Goal: Task Accomplishment & Management: Complete application form

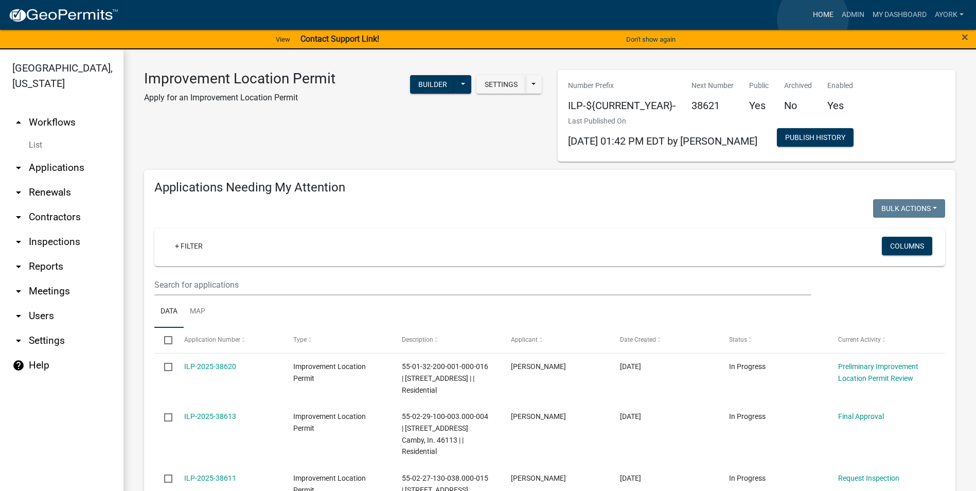
click at [814, 19] on link "Home" at bounding box center [823, 15] width 29 height 20
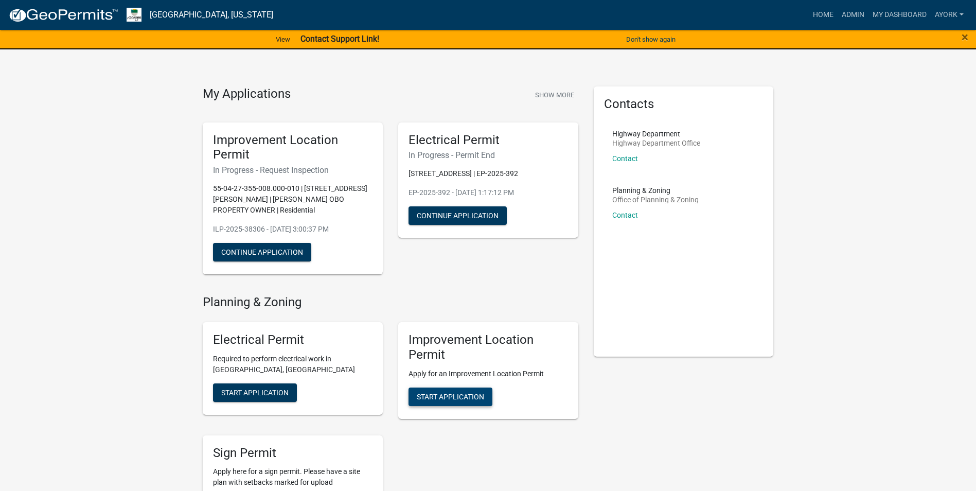
click at [450, 388] on button "Start Application" at bounding box center [451, 397] width 84 height 19
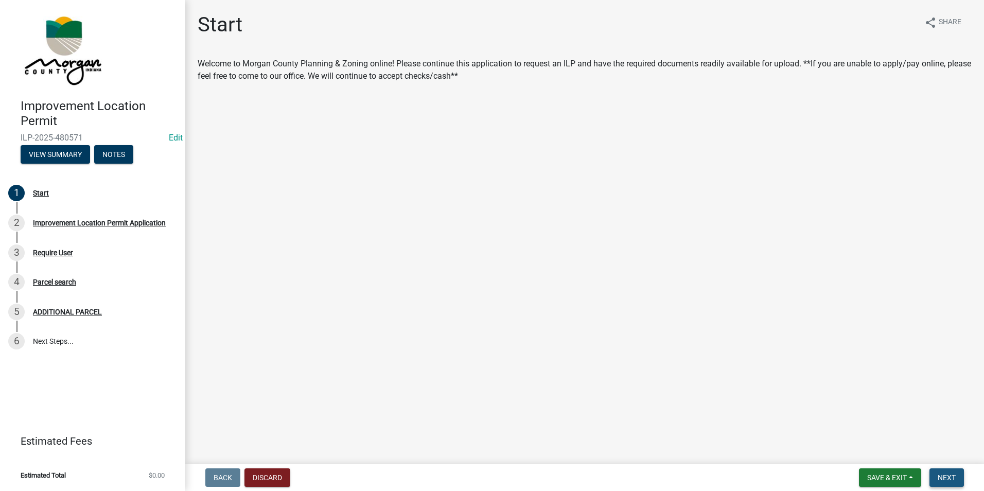
click at [952, 476] on span "Next" at bounding box center [947, 478] width 18 height 8
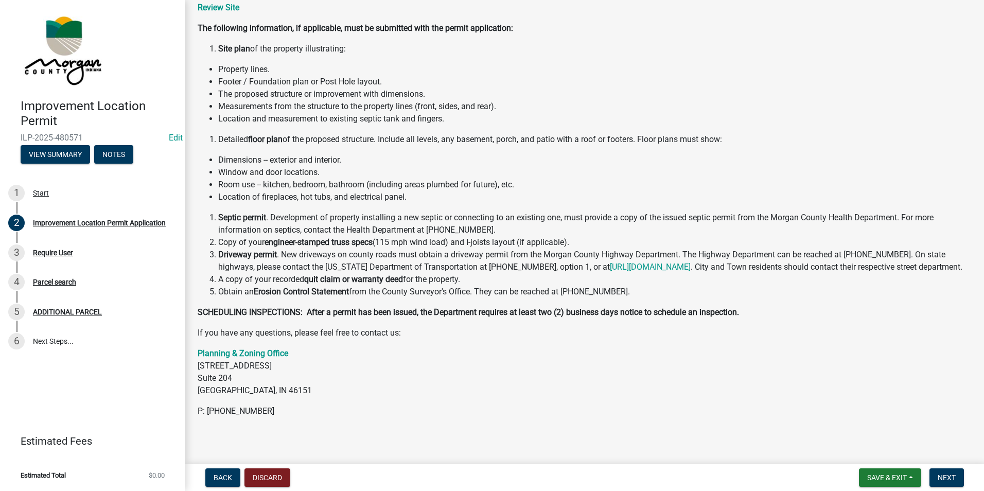
scroll to position [106, 0]
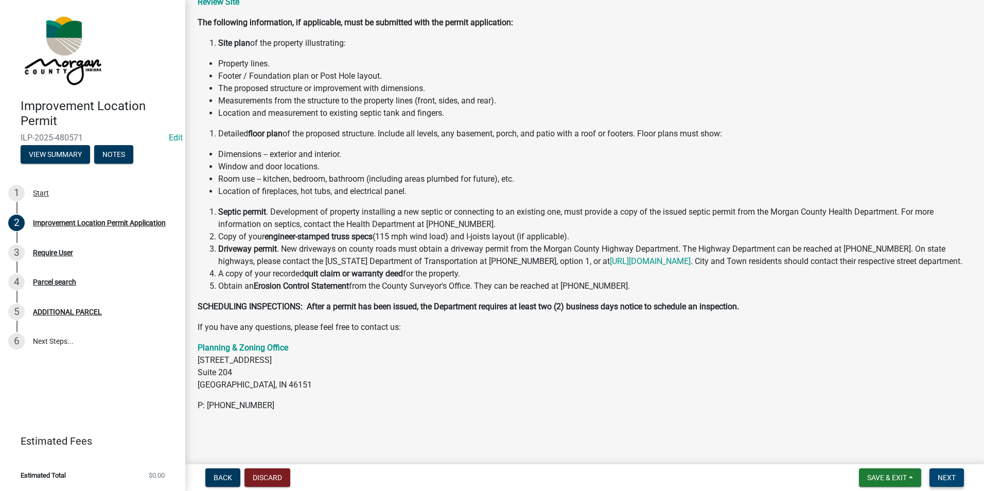
click at [950, 475] on span "Next" at bounding box center [947, 478] width 18 height 8
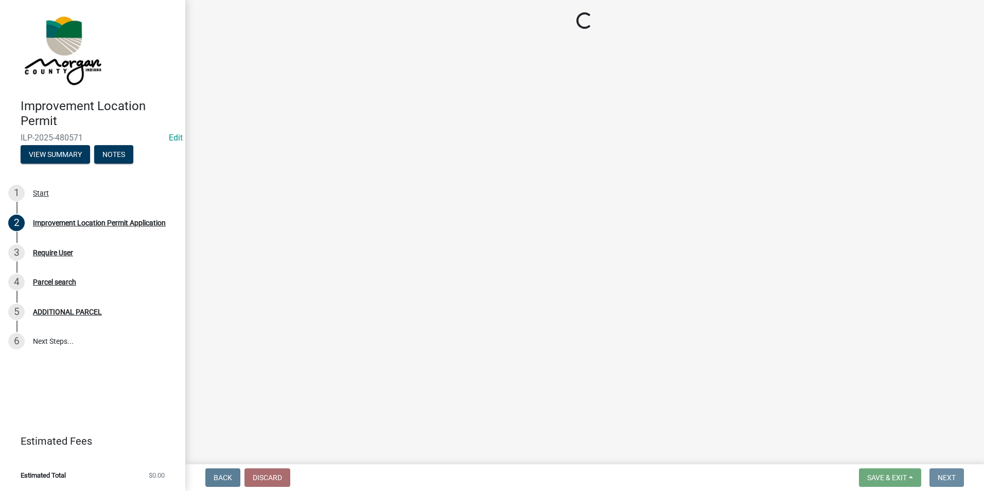
scroll to position [0, 0]
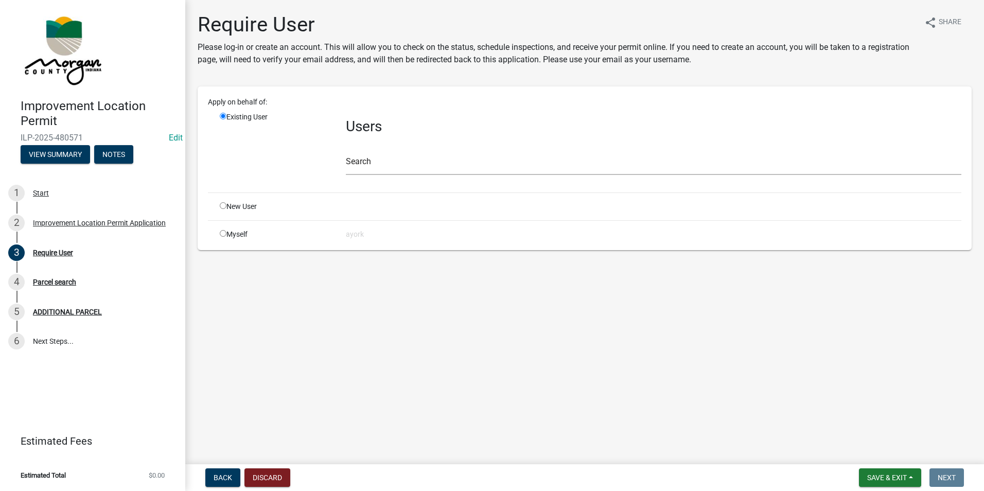
click at [221, 206] on input "radio" at bounding box center [223, 205] width 7 height 7
radio input "true"
radio input "false"
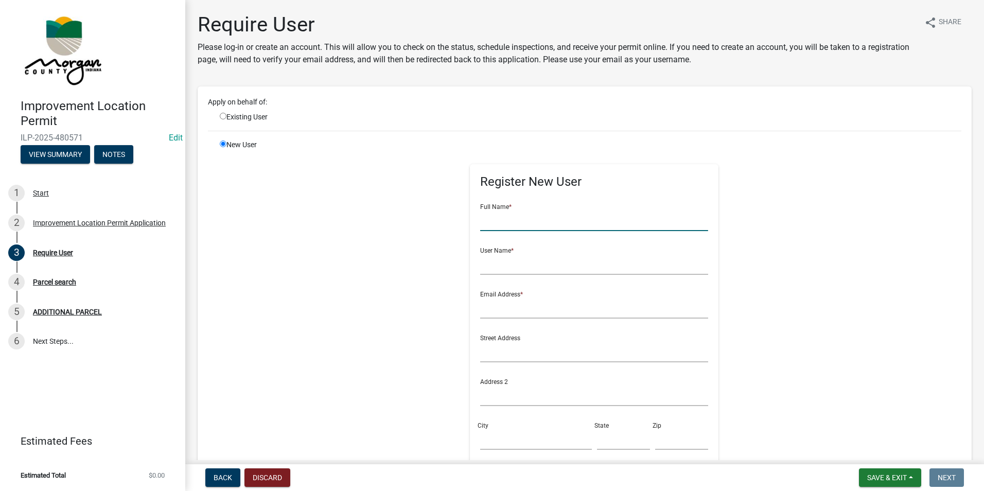
click at [502, 226] on input "text" at bounding box center [594, 220] width 228 height 21
type input "[PERSON_NAME]"
type input "dianaskirvin"
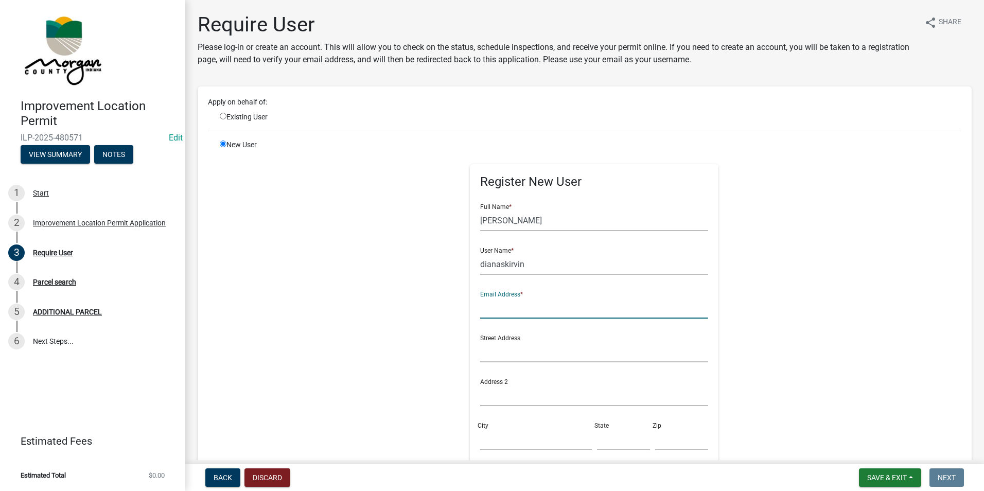
click at [509, 309] on input "text" at bounding box center [594, 308] width 228 height 21
type input "[EMAIL_ADDRESS][DOMAIN_NAME]"
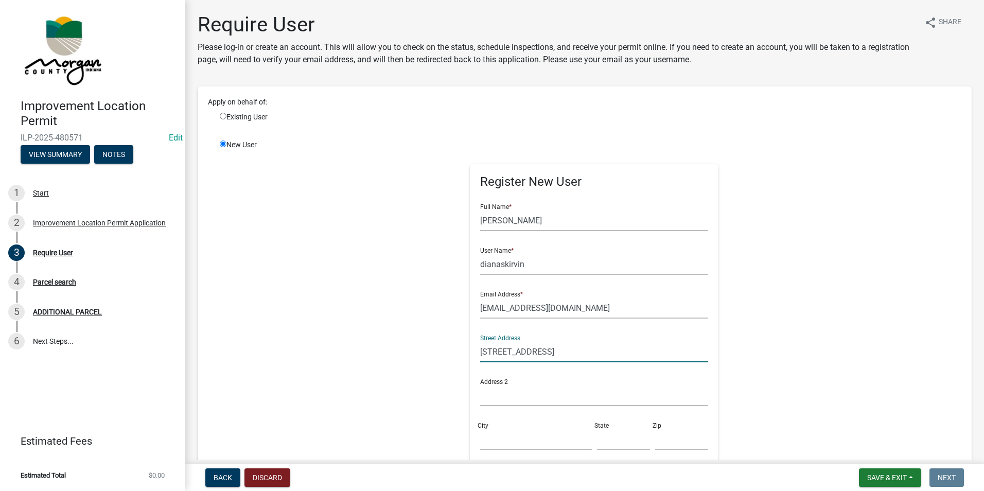
type input "[STREET_ADDRESS]"
type input "[GEOGRAPHIC_DATA]"
type input "IN"
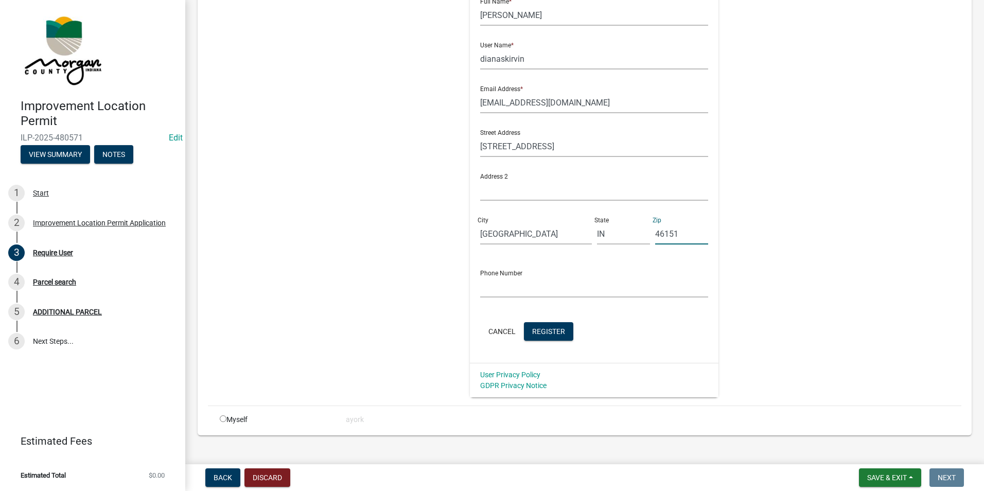
scroll to position [206, 0]
type input "46151"
click at [507, 290] on input "text" at bounding box center [594, 286] width 228 height 21
type input "7653432195"
click at [551, 324] on button "Register" at bounding box center [548, 331] width 49 height 19
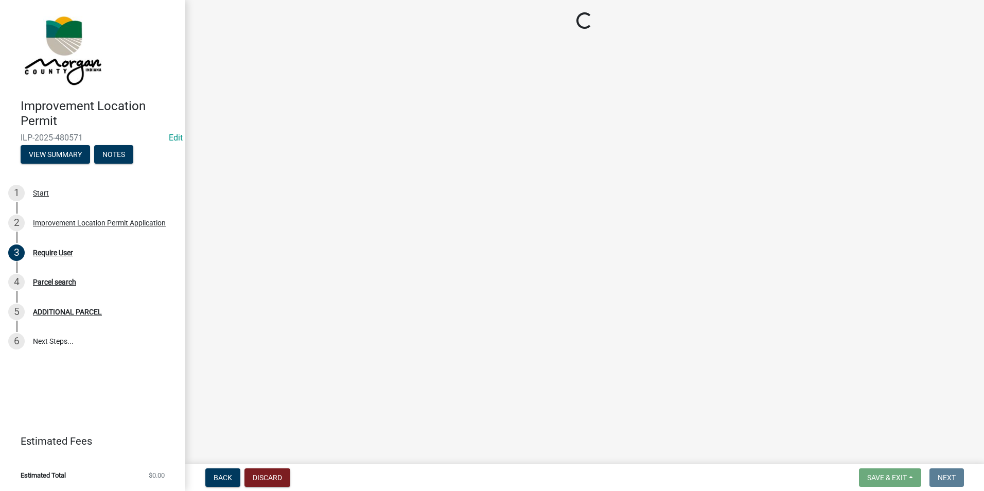
scroll to position [0, 0]
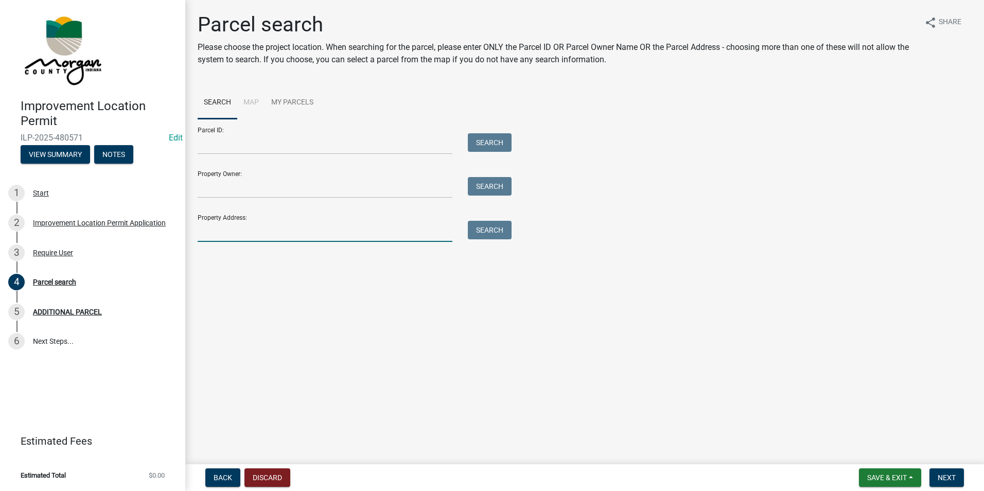
click at [334, 235] on input "Property Address:" at bounding box center [325, 231] width 255 height 21
type input "4230"
click at [489, 220] on div "Property Address: 4230 Search" at bounding box center [352, 224] width 309 height 36
click at [485, 229] on button "Search" at bounding box center [490, 230] width 44 height 19
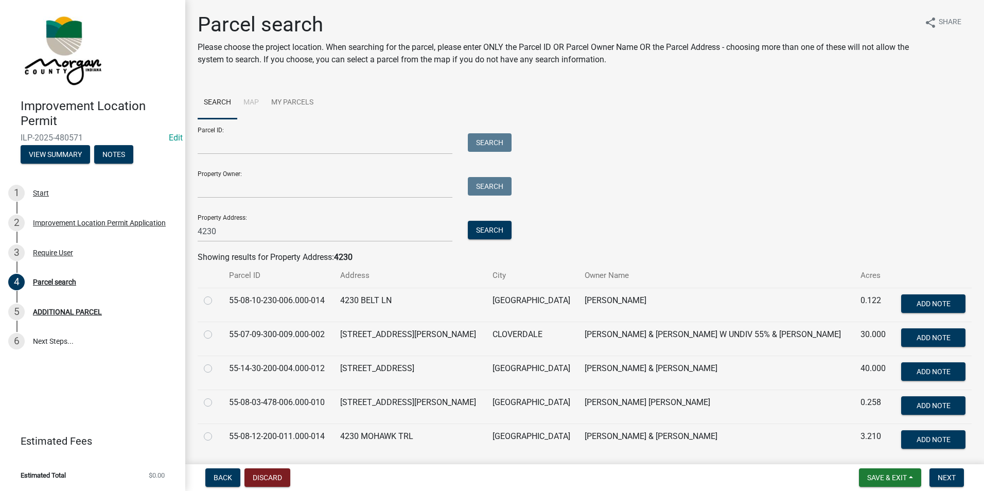
click at [216, 362] on label at bounding box center [216, 362] width 0 height 0
click at [216, 369] on input "radio" at bounding box center [219, 365] width 7 height 7
radio input "true"
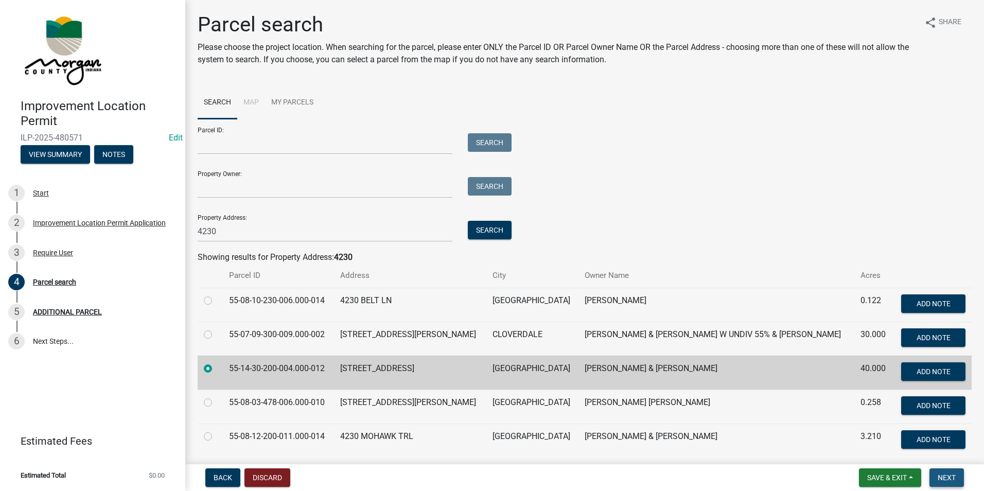
click at [949, 478] on span "Next" at bounding box center [947, 478] width 18 height 8
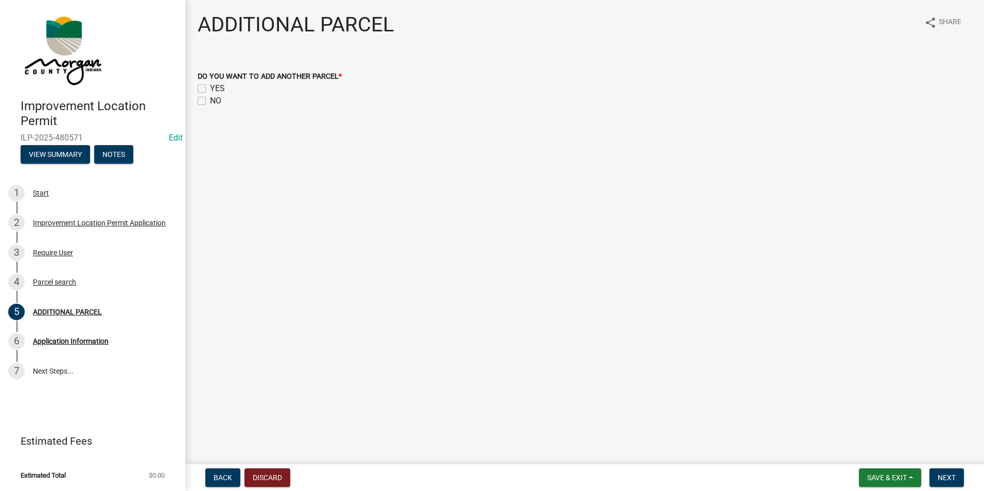
click at [210, 97] on label "NO" at bounding box center [215, 101] width 11 height 12
click at [210, 97] on input "NO" at bounding box center [213, 98] width 7 height 7
checkbox input "true"
checkbox input "false"
checkbox input "true"
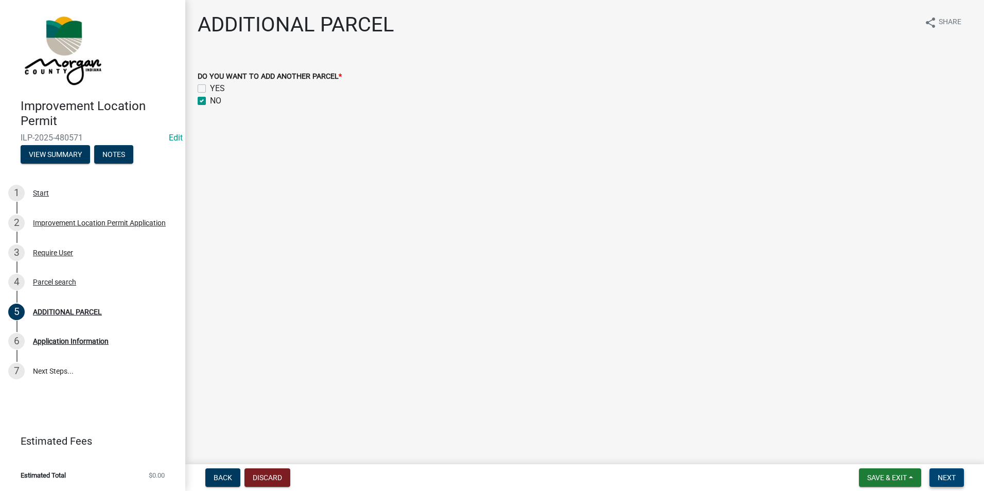
click at [957, 473] on button "Next" at bounding box center [947, 477] width 34 height 19
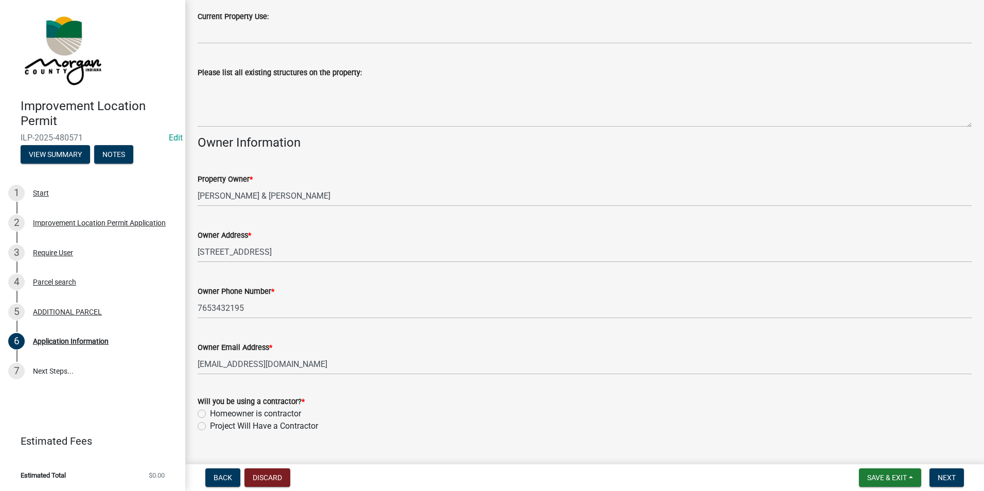
scroll to position [387, 0]
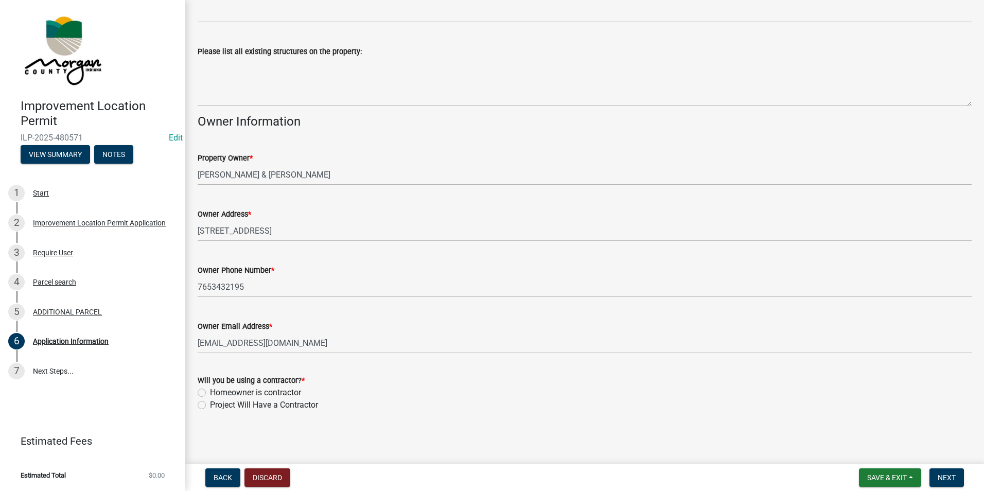
click at [210, 403] on label "Project Will Have a Contractor" at bounding box center [264, 405] width 108 height 12
click at [210, 403] on input "Project Will Have a Contractor" at bounding box center [213, 402] width 7 height 7
radio input "true"
click at [950, 480] on span "Next" at bounding box center [947, 478] width 18 height 8
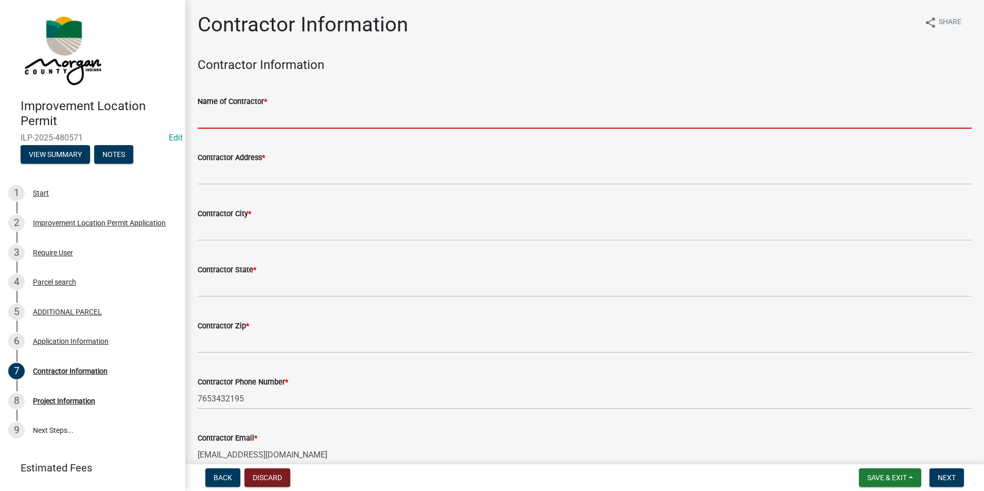
click at [311, 113] on input "Name of Contractor *" at bounding box center [585, 118] width 774 height 21
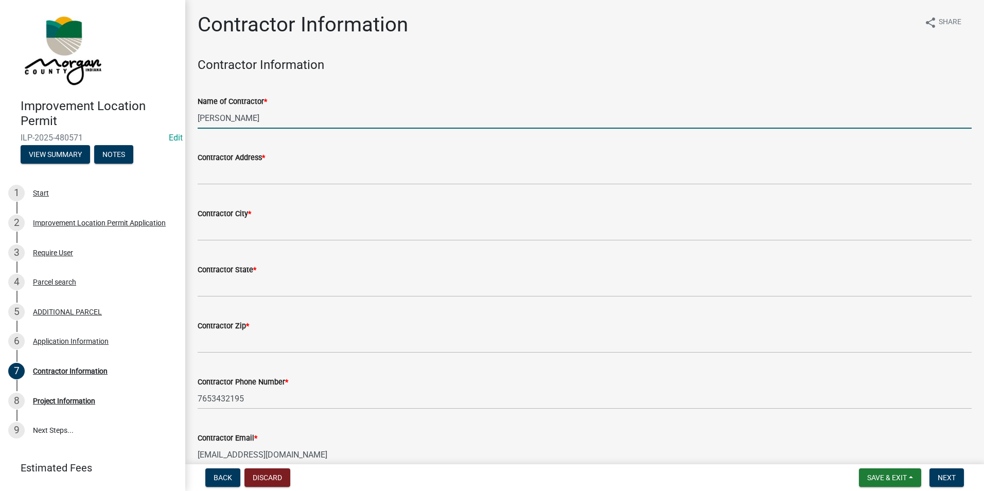
type input "[PERSON_NAME]"
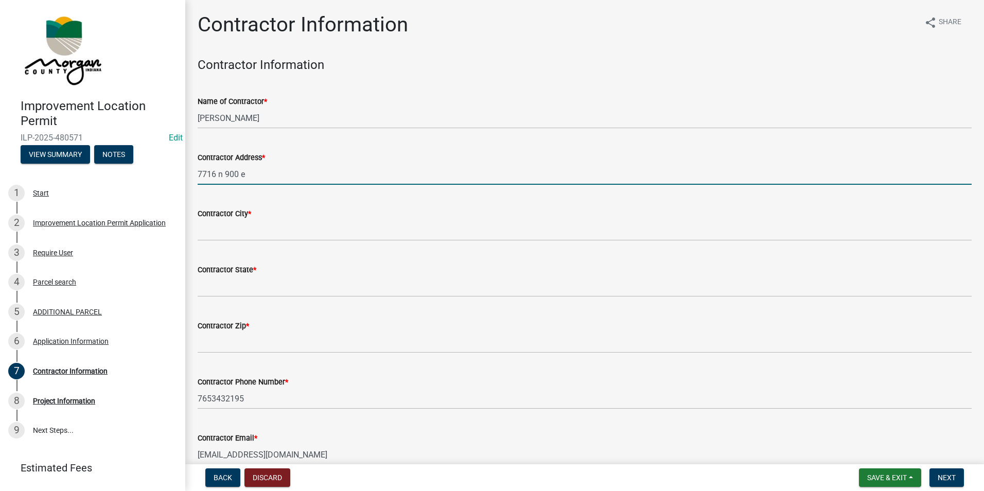
type input "7716 n 900 e"
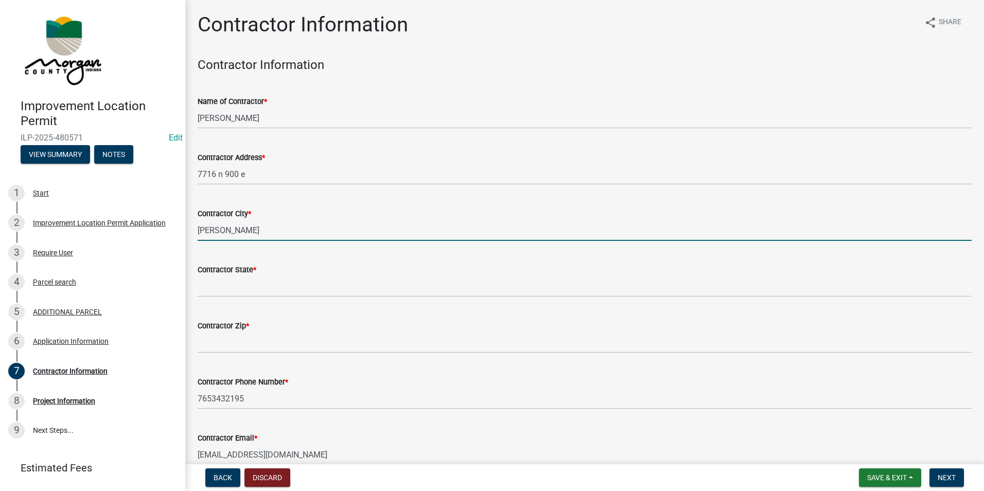
type input "[PERSON_NAME]"
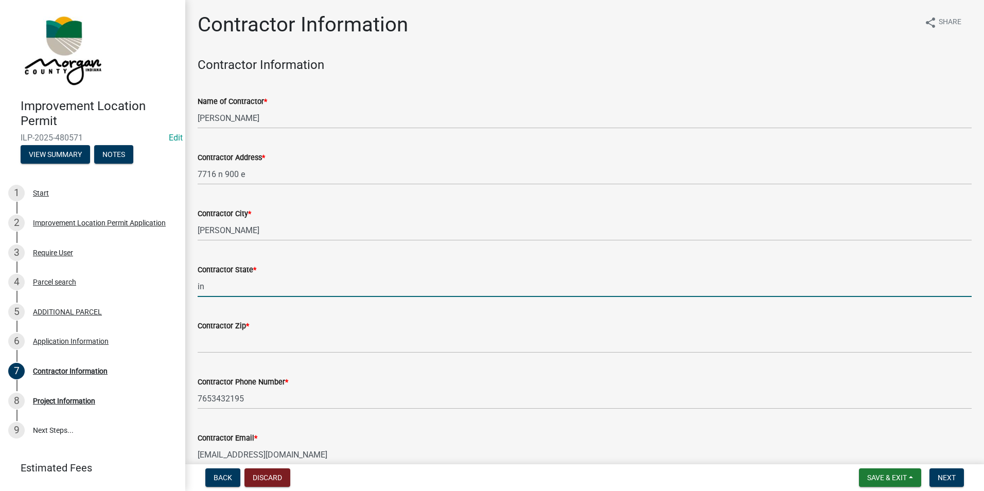
type input "in"
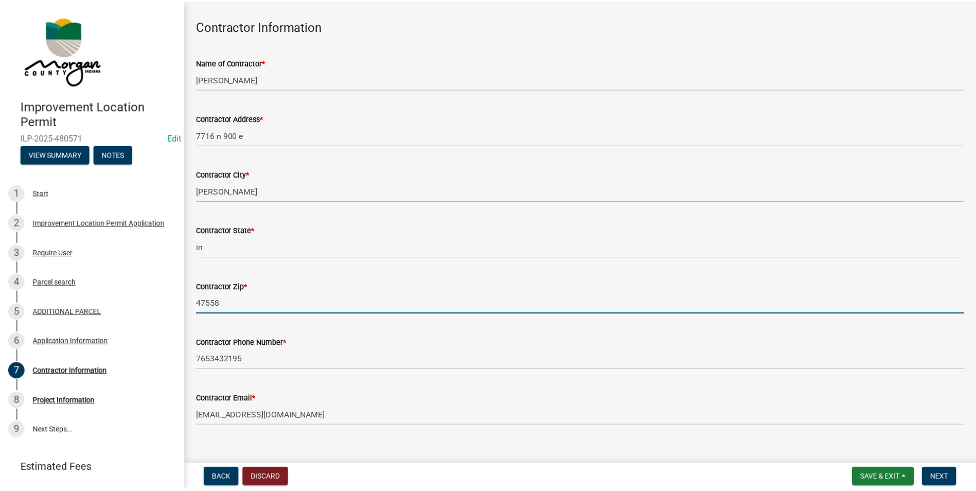
scroll to position [51, 0]
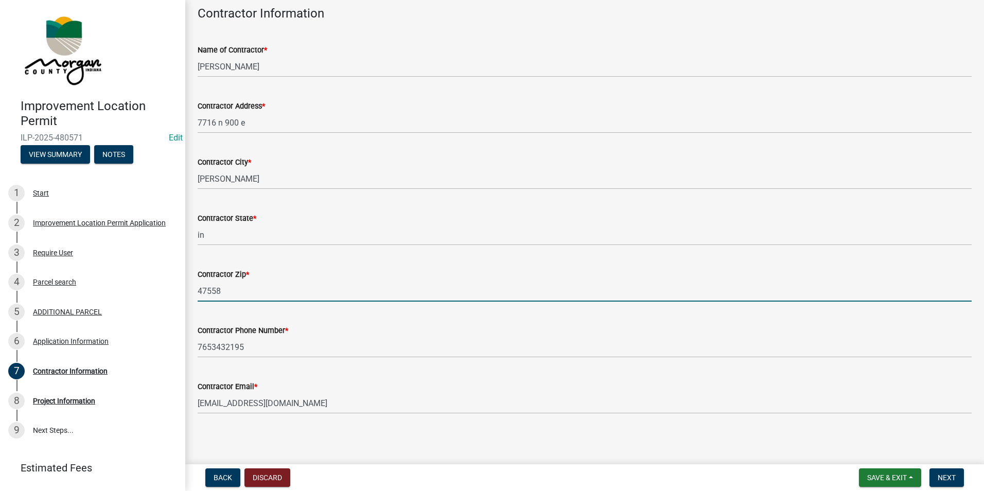
type input "47558"
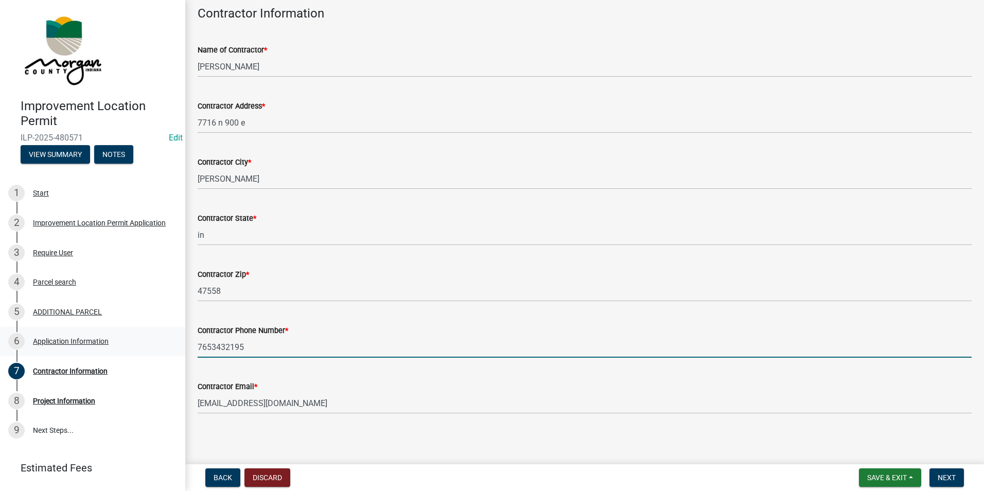
drag, startPoint x: 238, startPoint y: 347, endPoint x: 159, endPoint y: 338, distance: 79.8
click at [159, 338] on div "Improvement Location Permit ILP-2025-480571 Edit View Summary Notes 1 Start 2 I…" at bounding box center [492, 245] width 984 height 491
type input "8126367355"
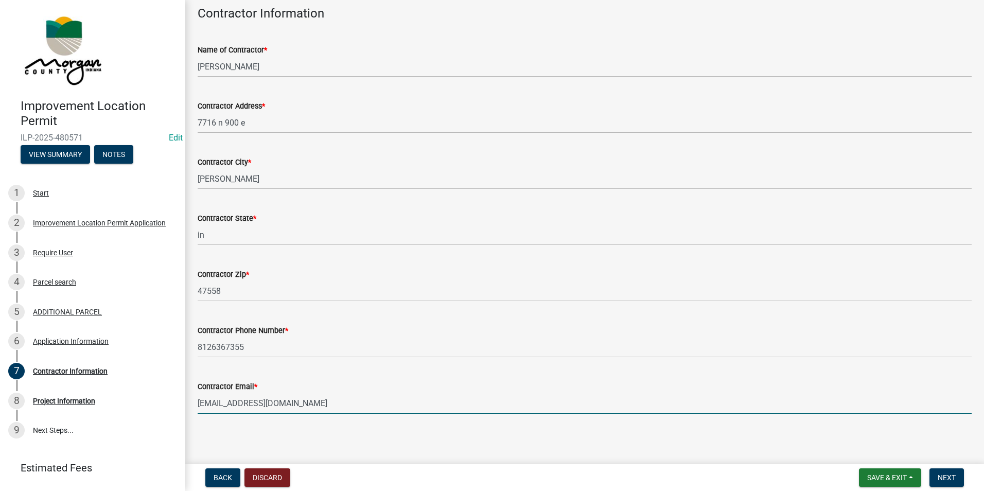
drag, startPoint x: 302, startPoint y: 404, endPoint x: 190, endPoint y: 389, distance: 112.6
click at [190, 389] on div "Contractor Email * [EMAIL_ADDRESS][DOMAIN_NAME]" at bounding box center [585, 390] width 790 height 48
drag, startPoint x: 189, startPoint y: 389, endPoint x: 202, endPoint y: 382, distance: 15.0
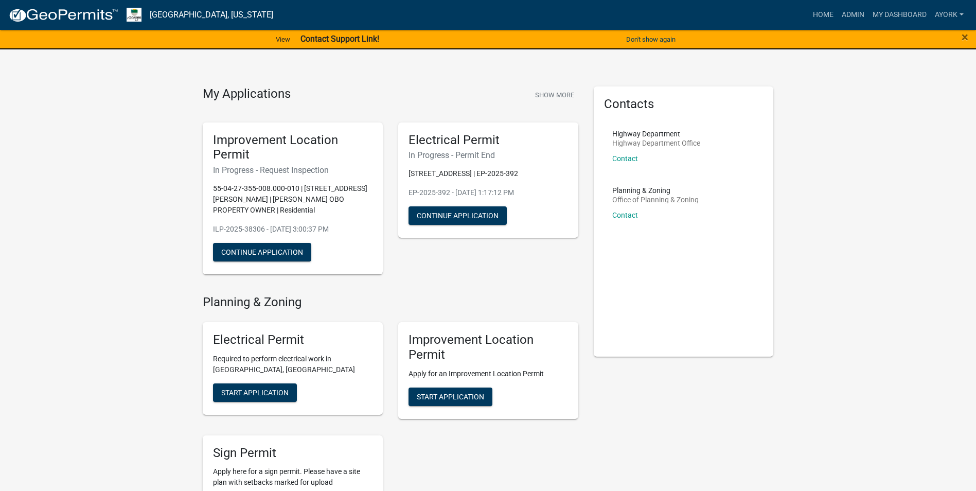
drag, startPoint x: 716, startPoint y: 29, endPoint x: 806, endPoint y: 44, distance: 90.9
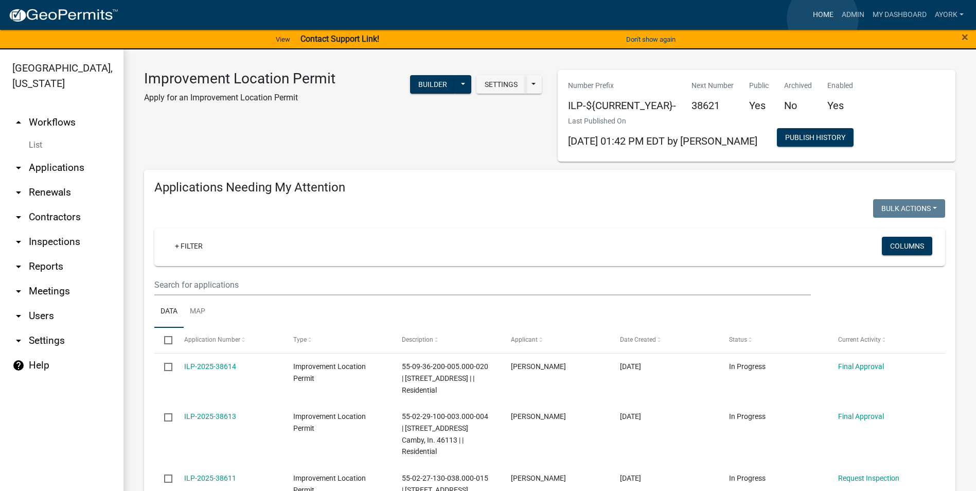
click at [823, 19] on link "Home" at bounding box center [823, 15] width 29 height 20
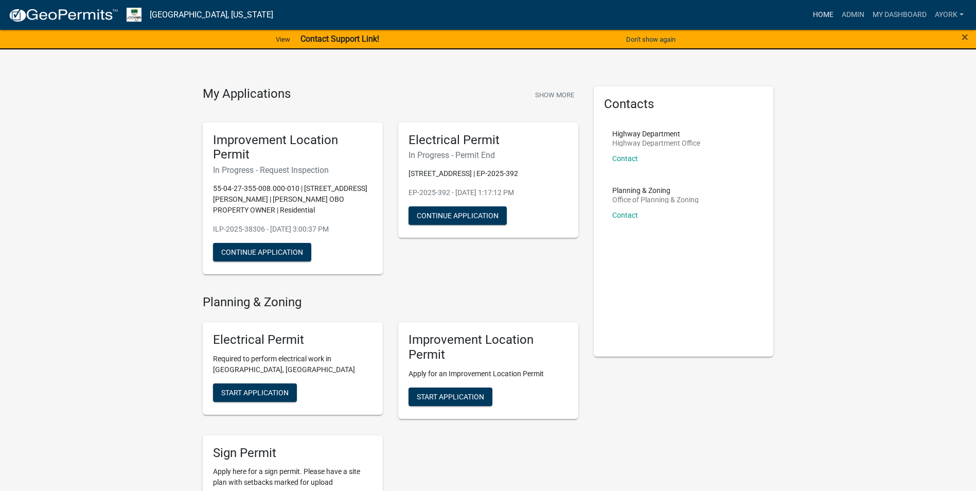
click at [832, 18] on link "Home" at bounding box center [823, 15] width 29 height 20
click at [827, 13] on link "Home" at bounding box center [823, 15] width 29 height 20
click at [859, 15] on link "Admin" at bounding box center [853, 15] width 31 height 20
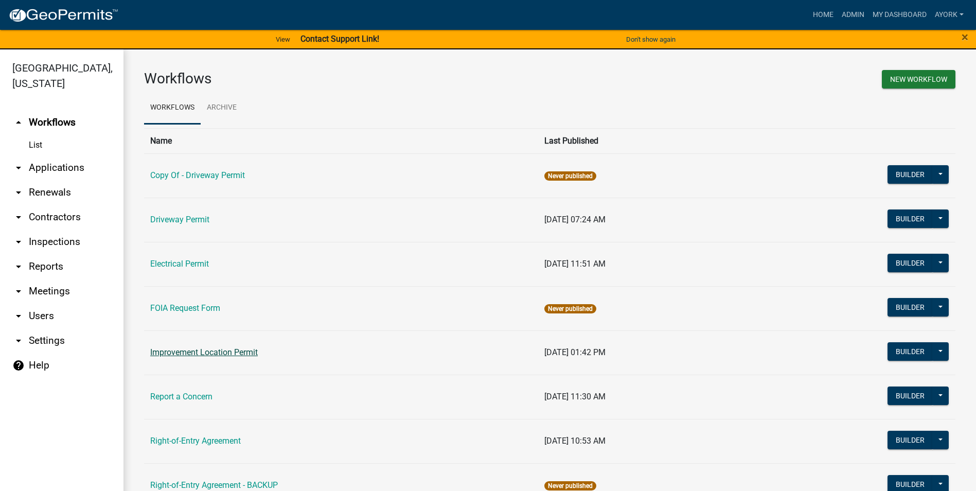
click at [237, 352] on link "Improvement Location Permit" at bounding box center [204, 352] width 108 height 10
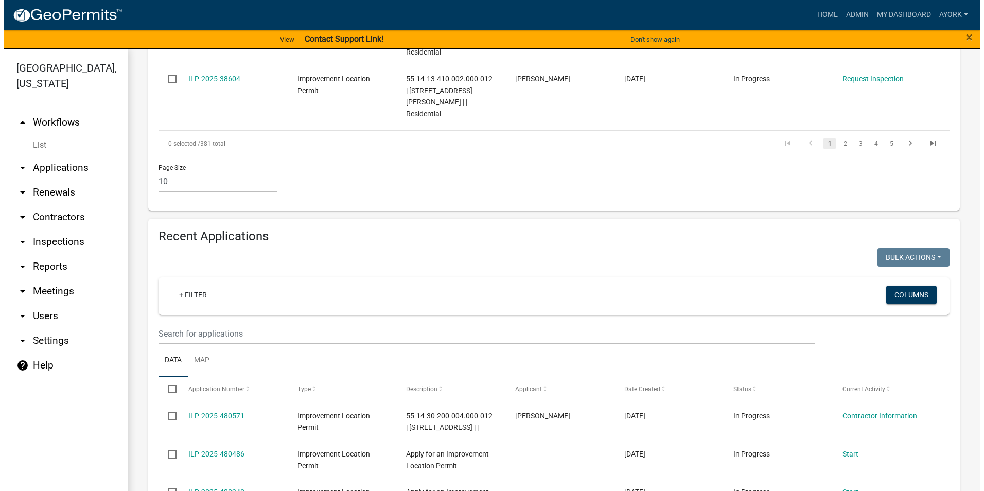
scroll to position [772, 0]
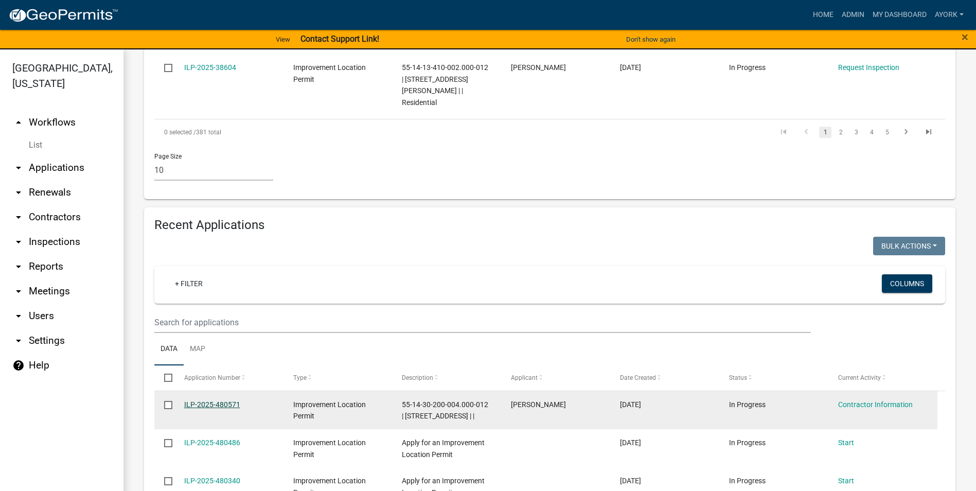
click at [217, 400] on link "ILP-2025-480571" at bounding box center [212, 404] width 56 height 8
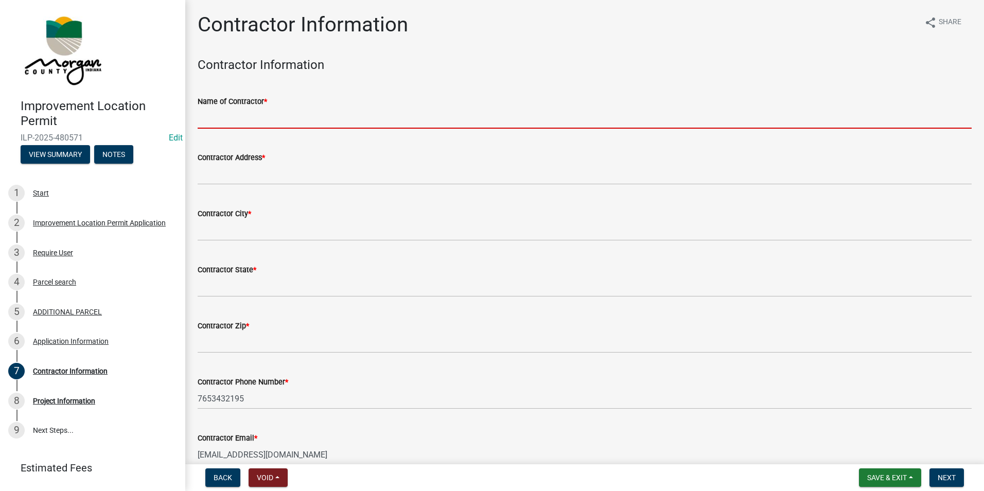
click at [267, 126] on input "Name of Contractor *" at bounding box center [585, 118] width 774 height 21
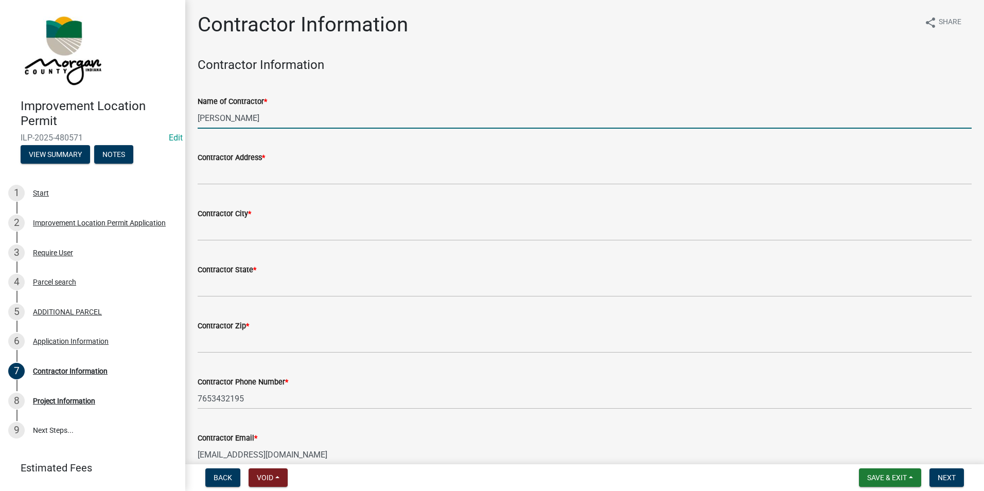
type input "[PERSON_NAME]"
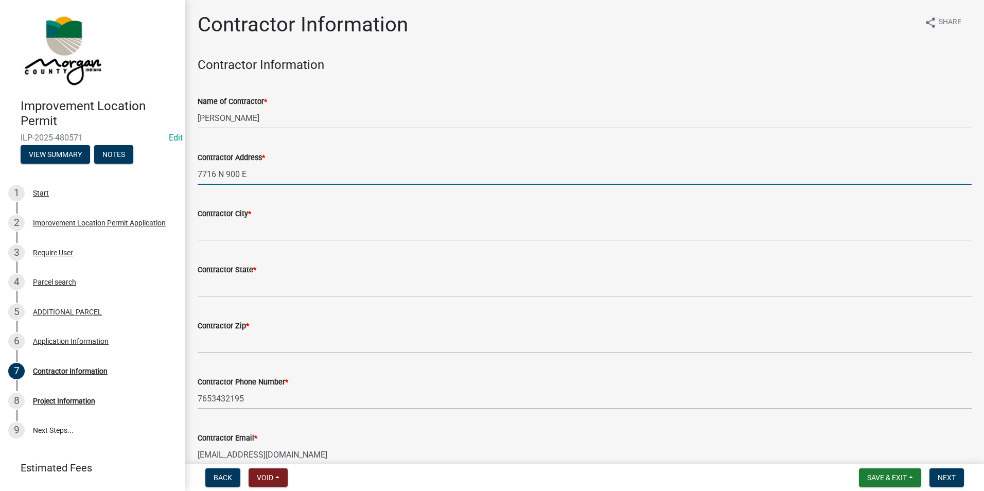
type input "7716 N 900 E"
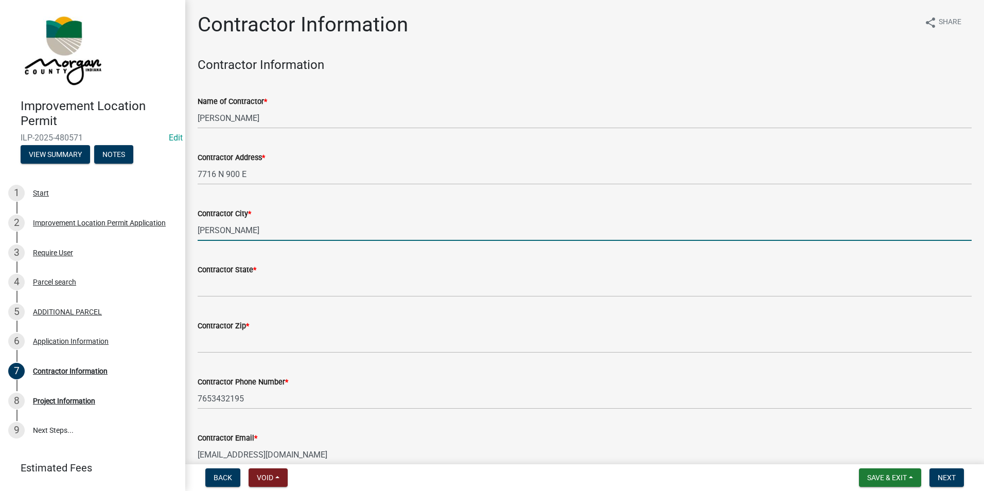
type input "[PERSON_NAME]"
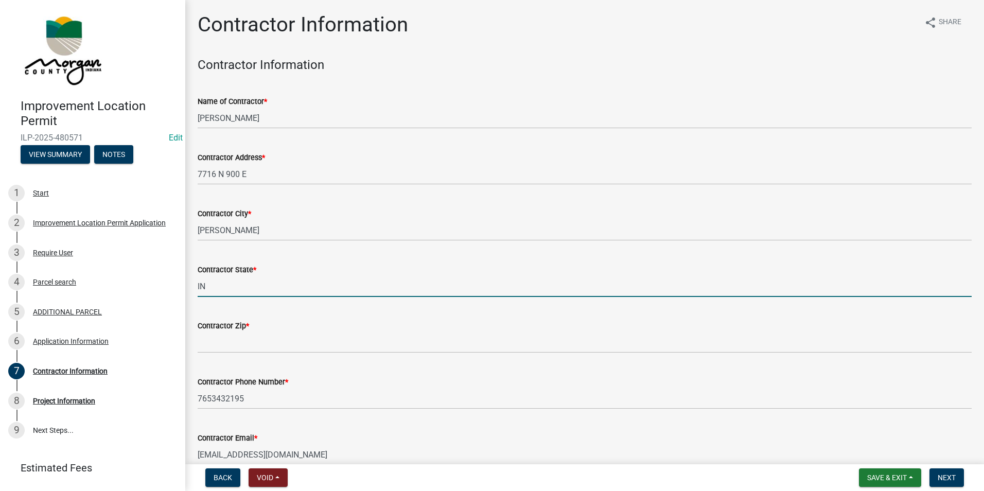
type input "IN"
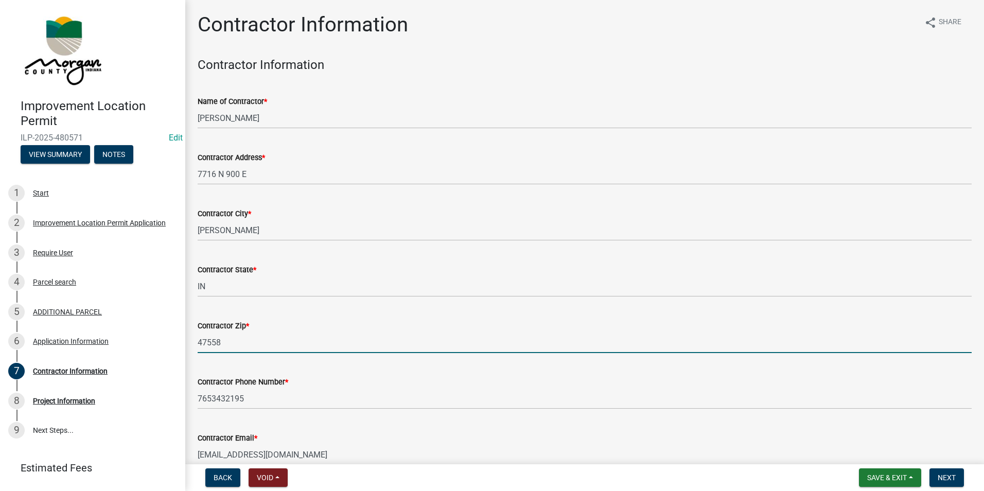
type input "47558"
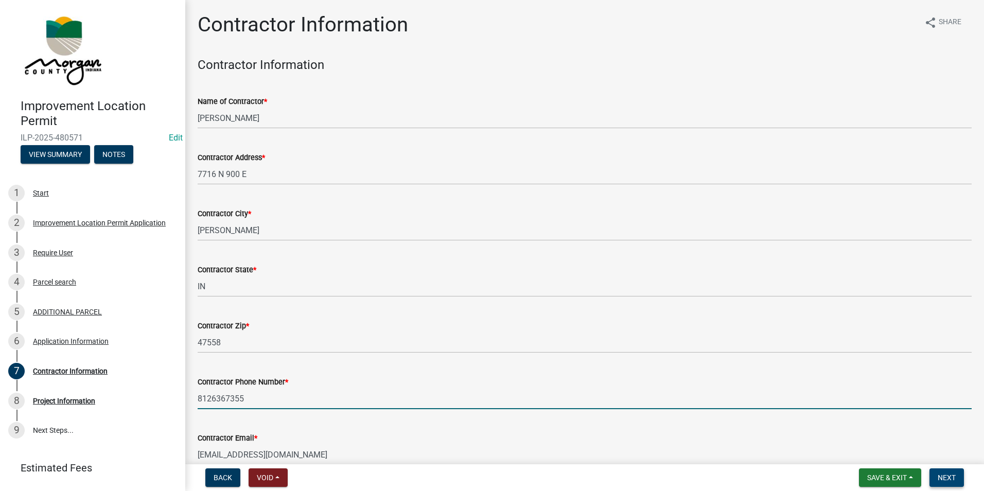
type input "8126367355"
click at [954, 475] on span "Next" at bounding box center [947, 478] width 18 height 8
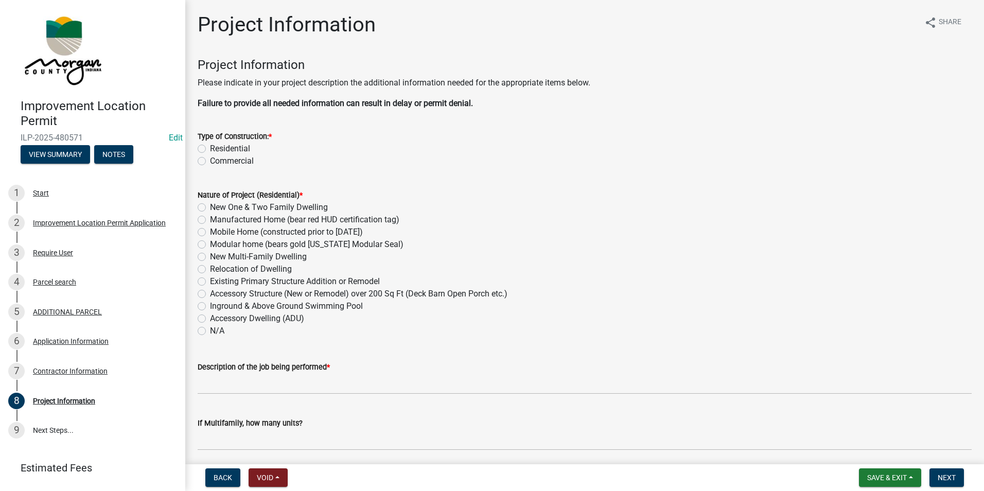
click at [210, 145] on label "Residential" at bounding box center [230, 149] width 40 height 12
click at [210, 145] on input "Residential" at bounding box center [213, 146] width 7 height 7
radio input "true"
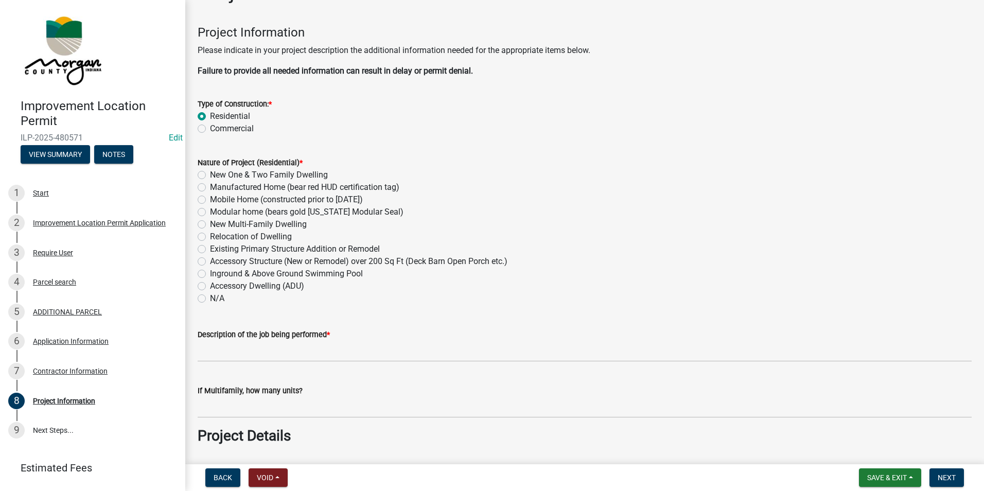
scroll to position [51, 0]
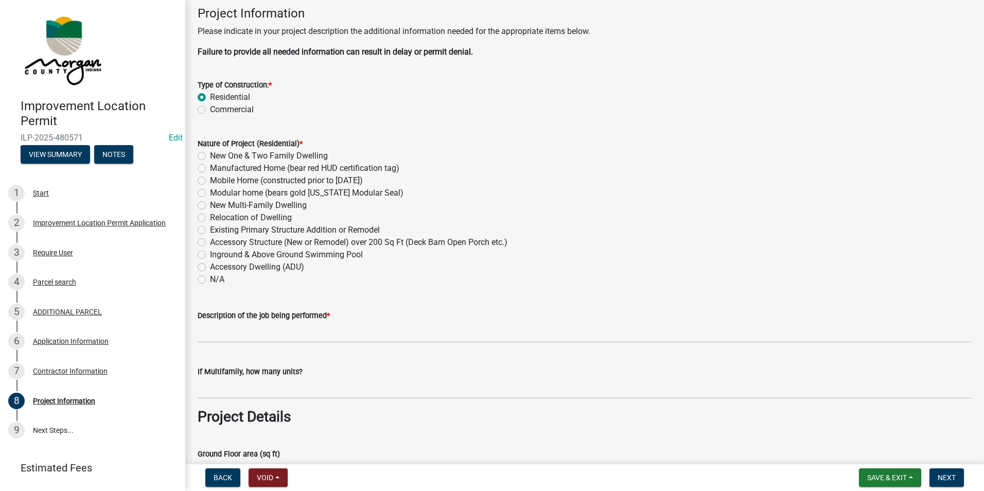
click at [210, 241] on label "Accessory Structure (New or Remodel) over 200 Sq Ft (Deck Barn Open Porch etc.)" at bounding box center [359, 242] width 298 height 12
click at [210, 241] on input "Accessory Structure (New or Remodel) over 200 Sq Ft (Deck Barn Open Porch etc.)" at bounding box center [213, 239] width 7 height 7
radio input "true"
click at [258, 350] on wm-data-entity-input "Description of the job being performed *" at bounding box center [585, 323] width 774 height 56
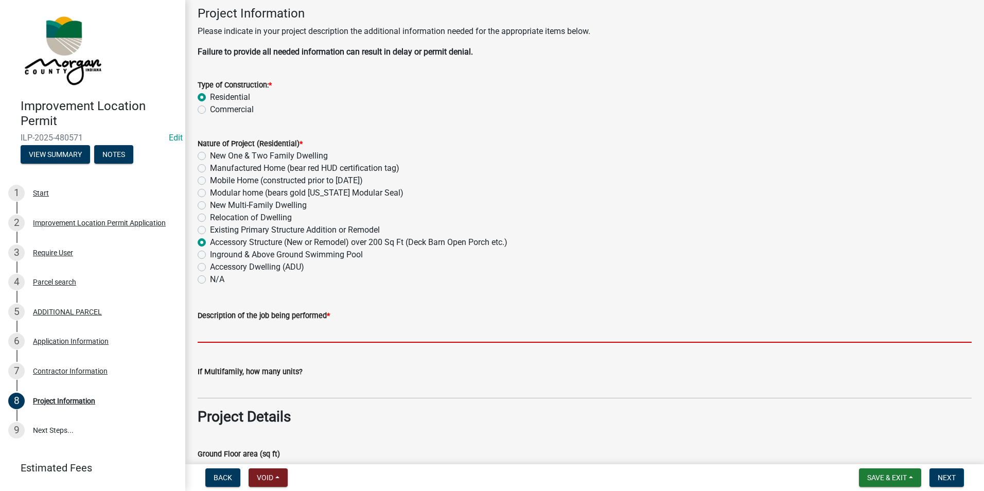
click at [264, 332] on input "Description of the job being performed *" at bounding box center [585, 332] width 774 height 21
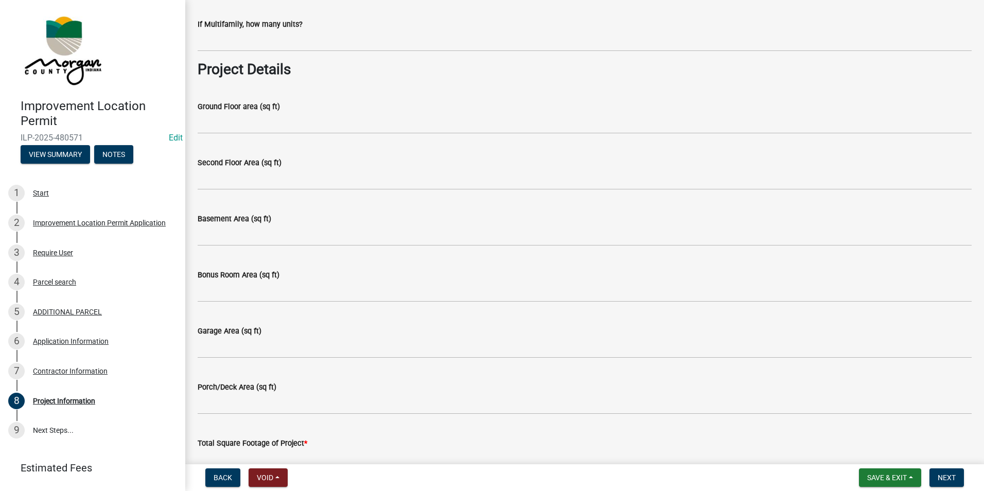
scroll to position [412, 0]
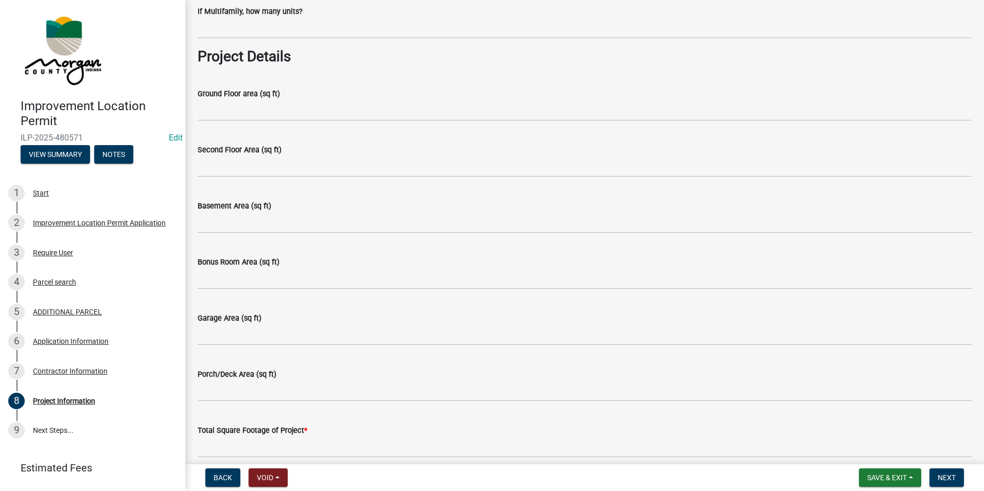
type input "Pole Barn"
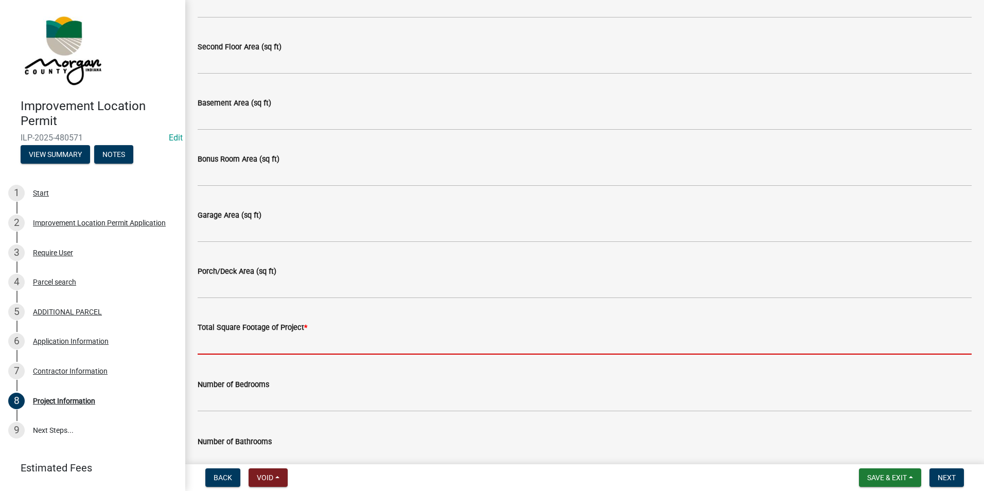
click at [263, 345] on input "text" at bounding box center [585, 344] width 774 height 21
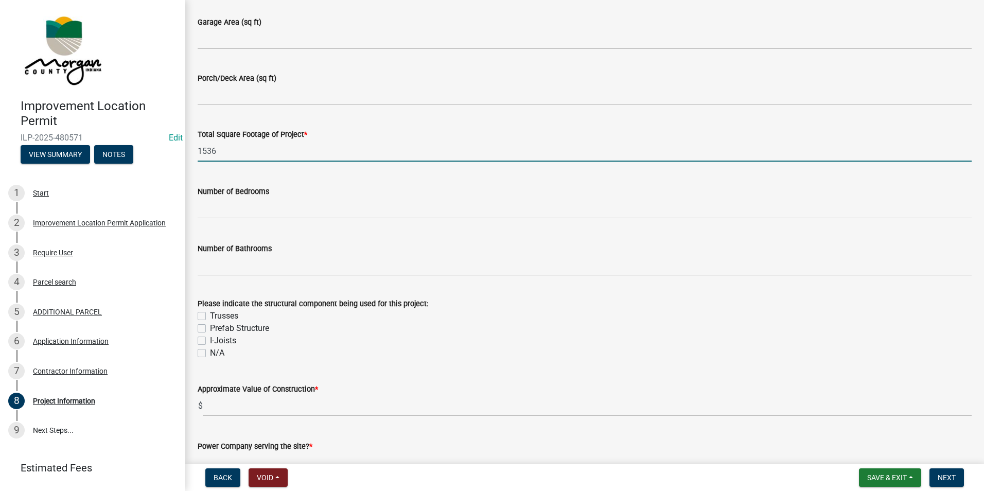
scroll to position [721, 0]
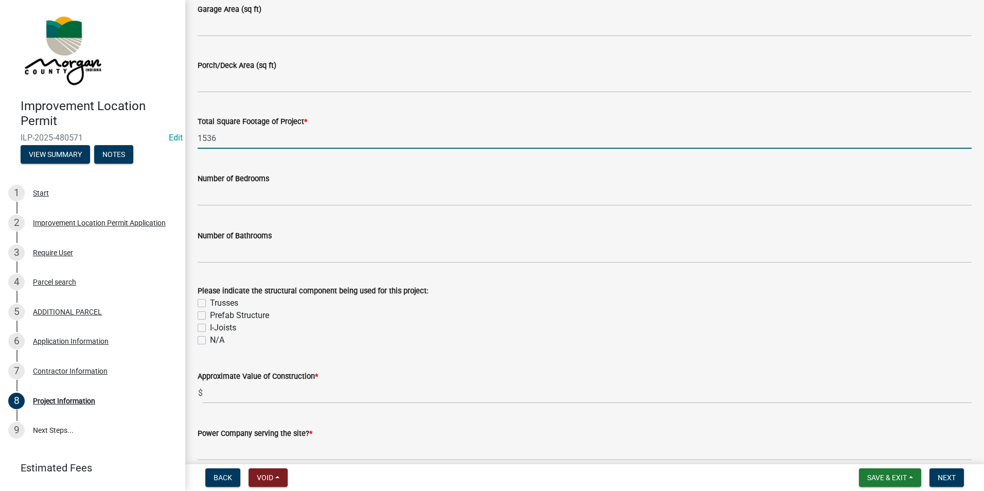
type input "1536"
click at [210, 304] on label "Trusses" at bounding box center [224, 303] width 28 height 12
click at [210, 304] on input "Trusses" at bounding box center [213, 300] width 7 height 7
checkbox input "true"
checkbox input "false"
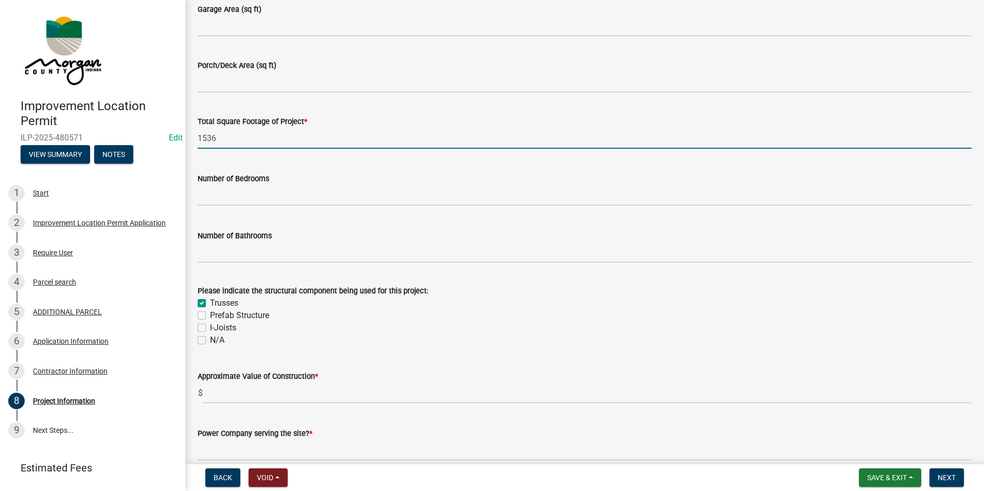
checkbox input "false"
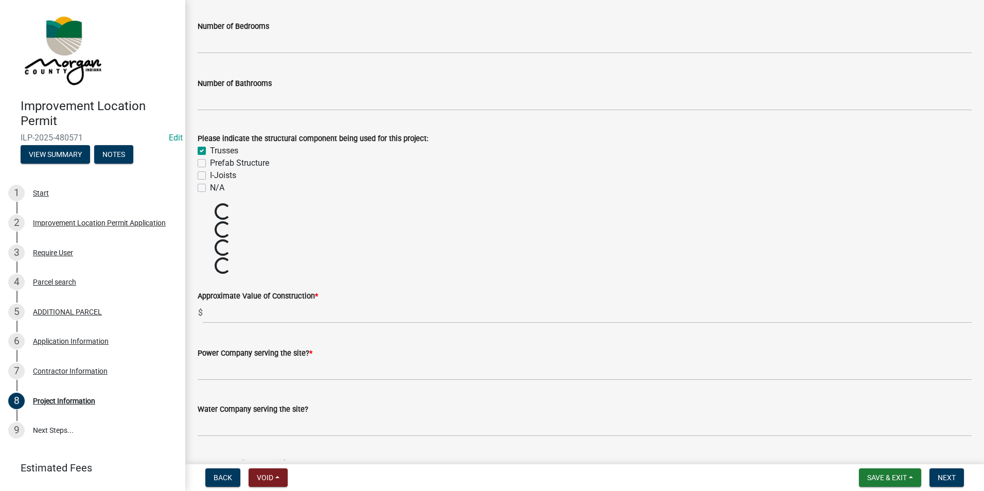
scroll to position [875, 0]
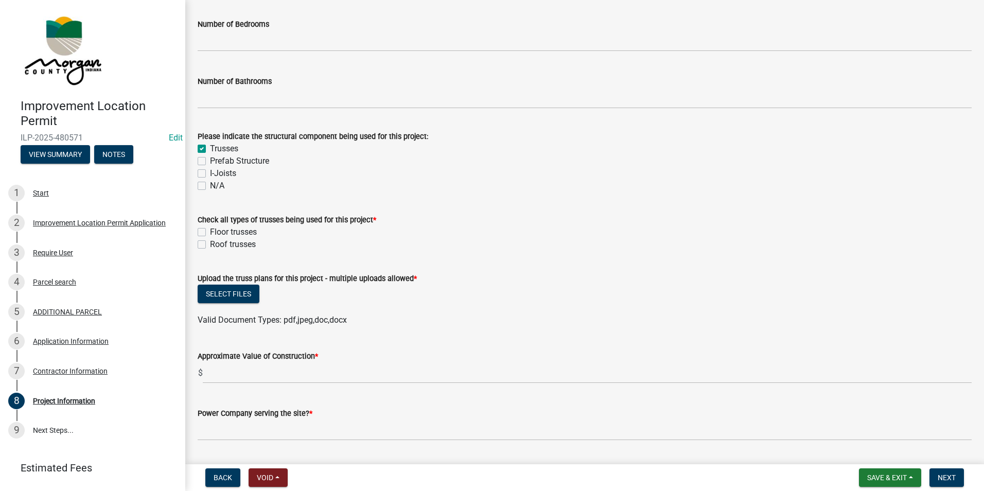
click at [210, 245] on label "Roof trusses" at bounding box center [233, 244] width 46 height 12
click at [210, 245] on input "Roof trusses" at bounding box center [213, 241] width 7 height 7
checkbox input "true"
checkbox input "false"
checkbox input "true"
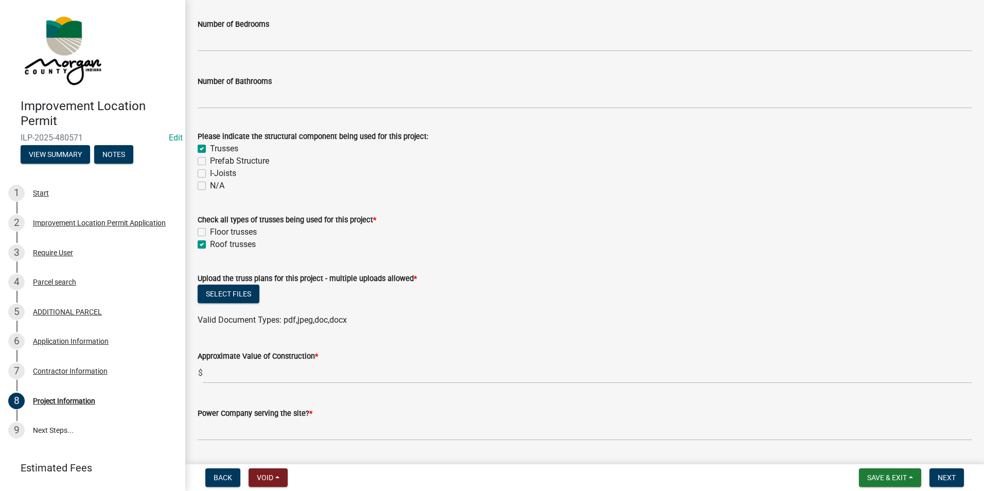
scroll to position [927, 0]
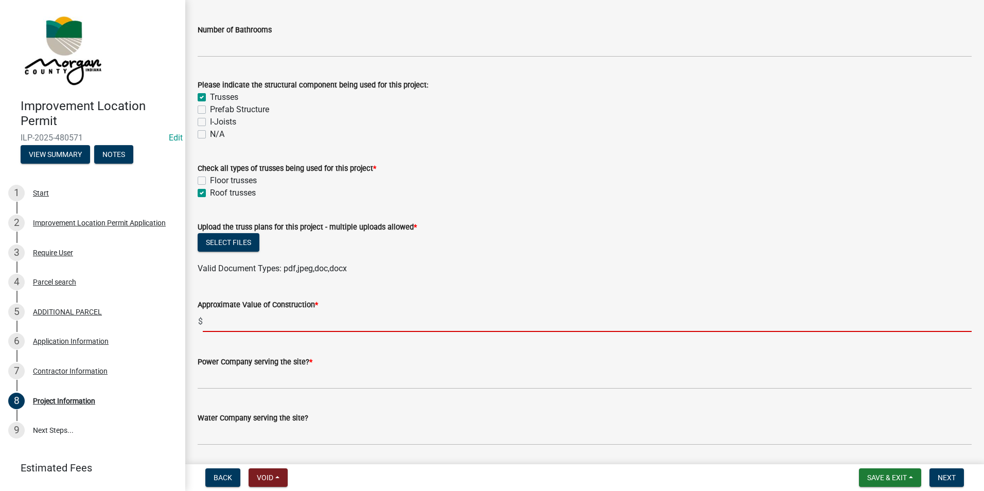
click at [235, 320] on input "text" at bounding box center [587, 321] width 769 height 21
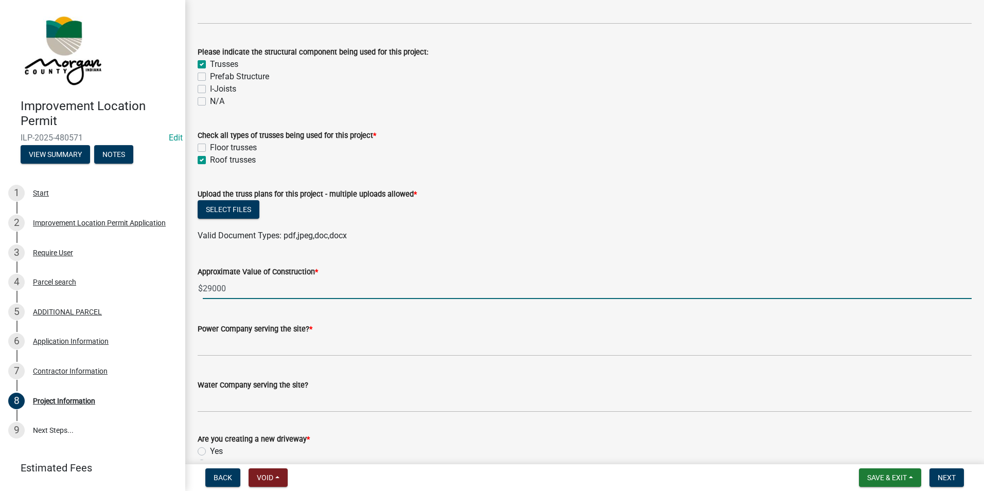
scroll to position [978, 0]
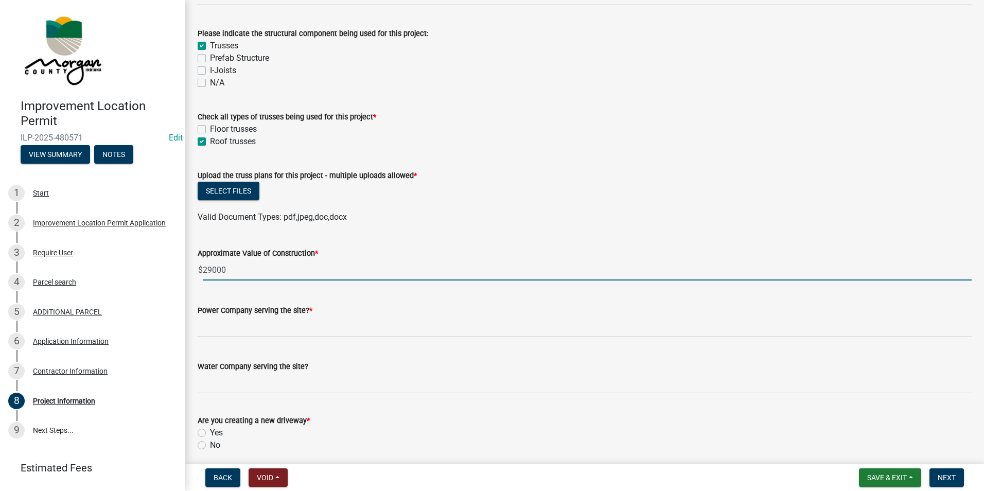
type input "29000"
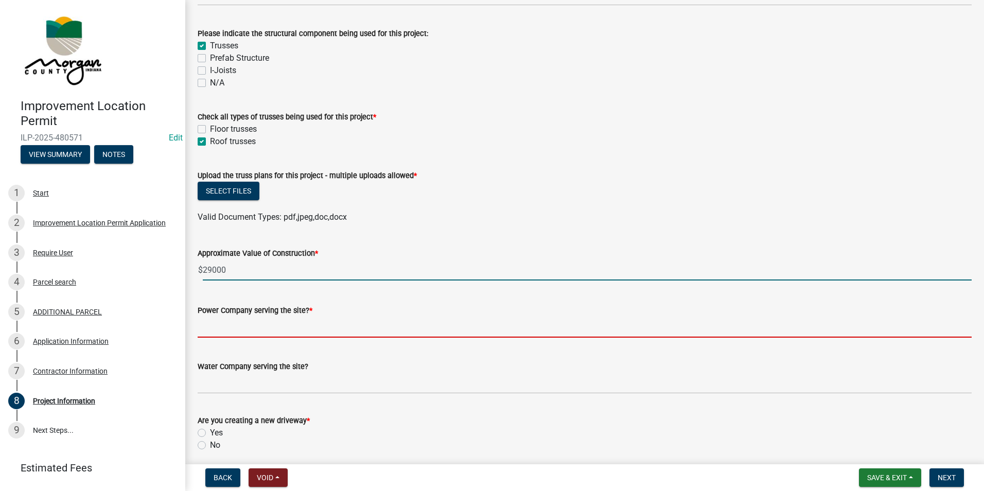
click at [233, 319] on input "Power Company serving the site? *" at bounding box center [585, 327] width 774 height 21
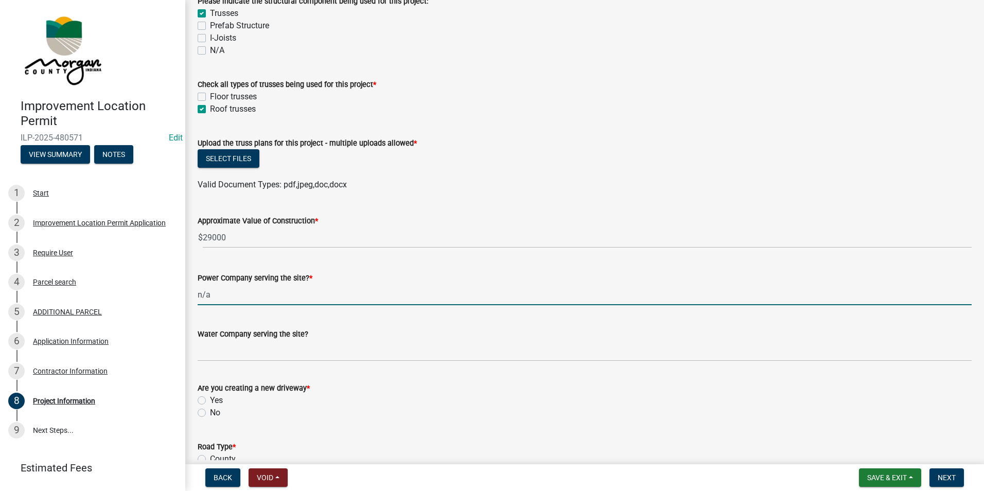
scroll to position [1081, 0]
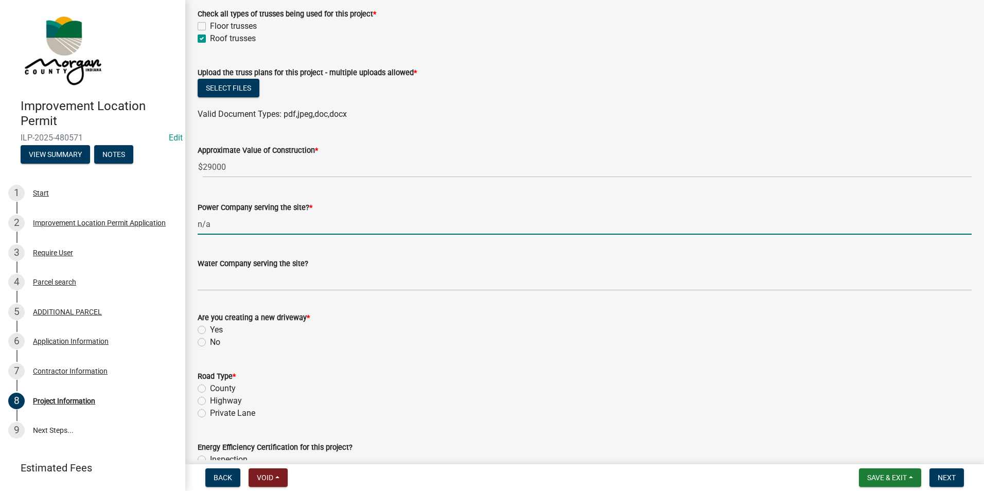
type input "n/a"
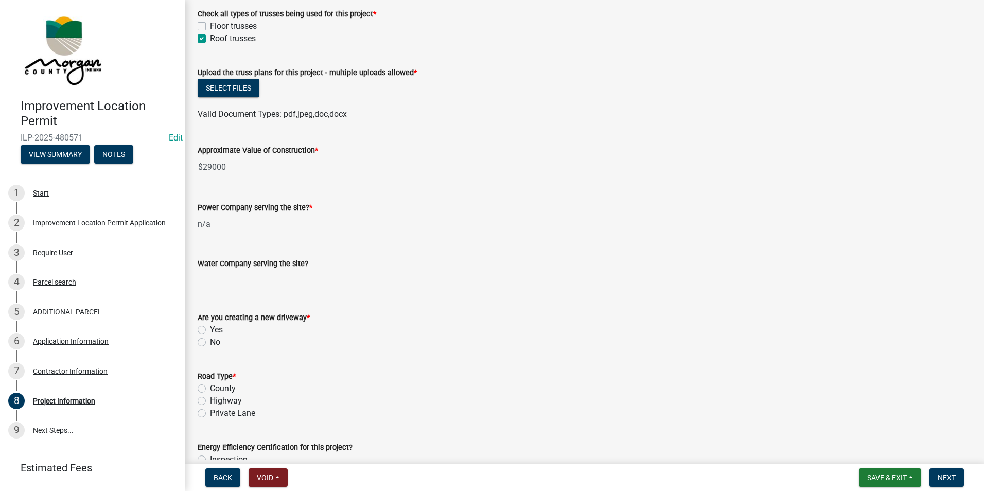
click at [210, 342] on label "No" at bounding box center [215, 342] width 10 height 12
click at [210, 342] on input "No" at bounding box center [213, 339] width 7 height 7
radio input "true"
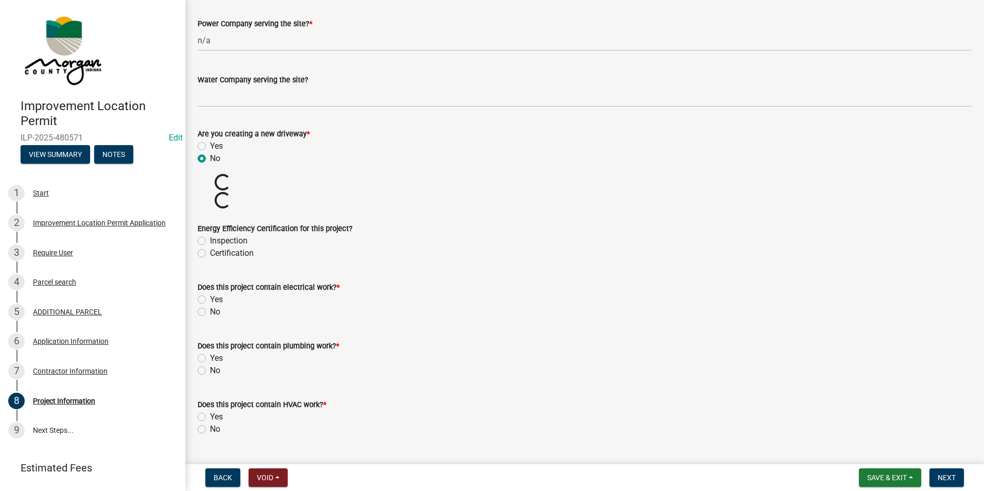
scroll to position [1287, 0]
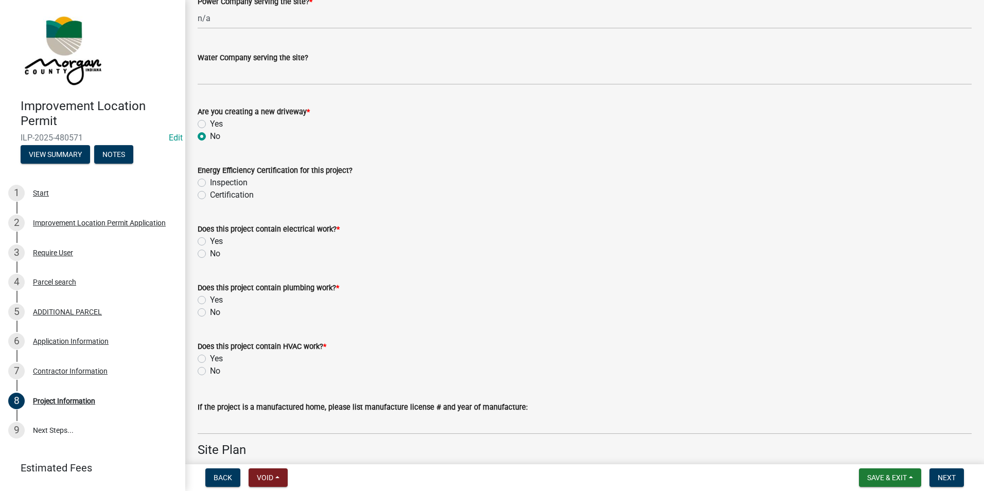
click at [210, 252] on label "No" at bounding box center [215, 254] width 10 height 12
click at [210, 252] on input "No" at bounding box center [213, 251] width 7 height 7
radio input "true"
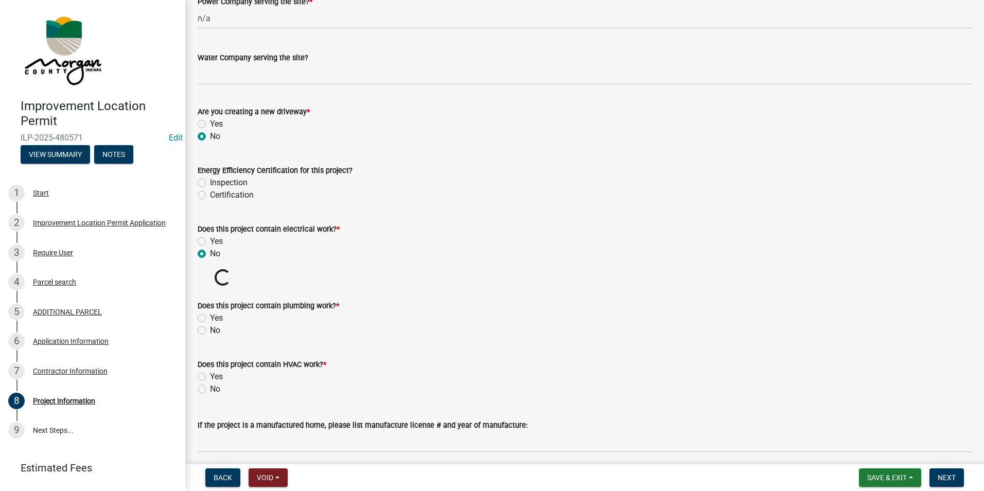
click at [210, 329] on label "No" at bounding box center [215, 330] width 10 height 12
click at [210, 329] on input "No" at bounding box center [213, 327] width 7 height 7
radio input "true"
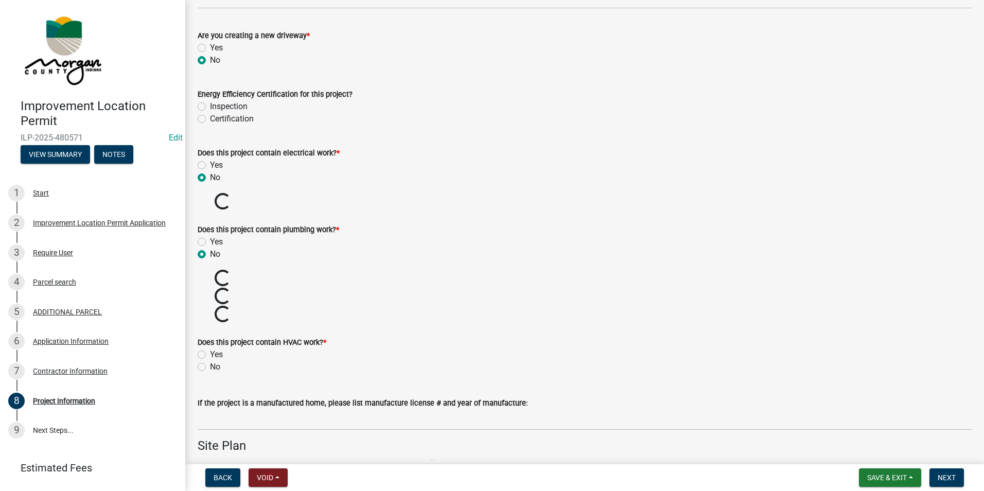
scroll to position [1441, 0]
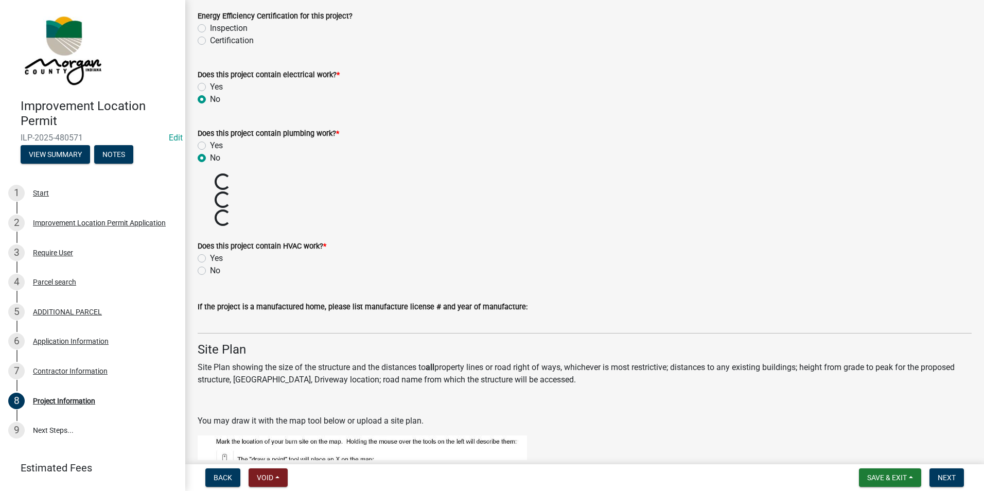
click at [210, 267] on label "No" at bounding box center [215, 271] width 10 height 12
click at [210, 267] on input "No" at bounding box center [213, 268] width 7 height 7
radio input "true"
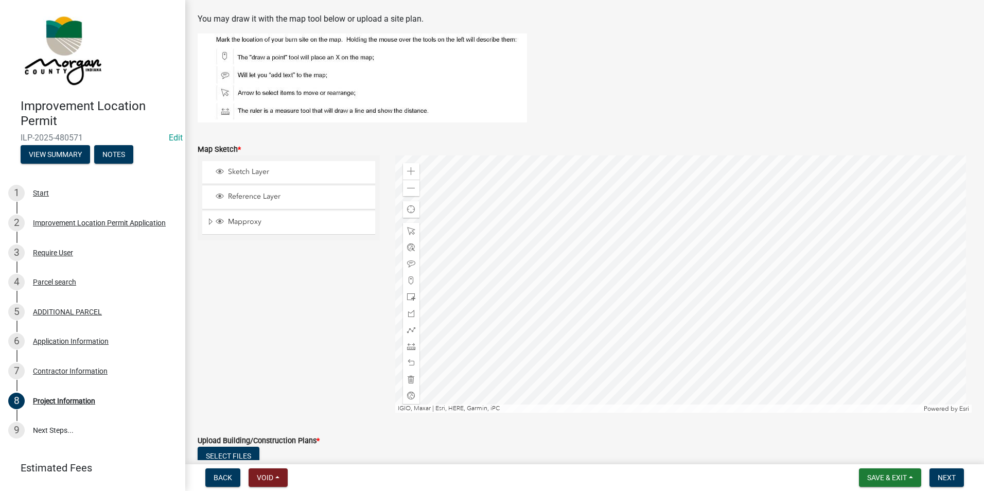
scroll to position [1802, 0]
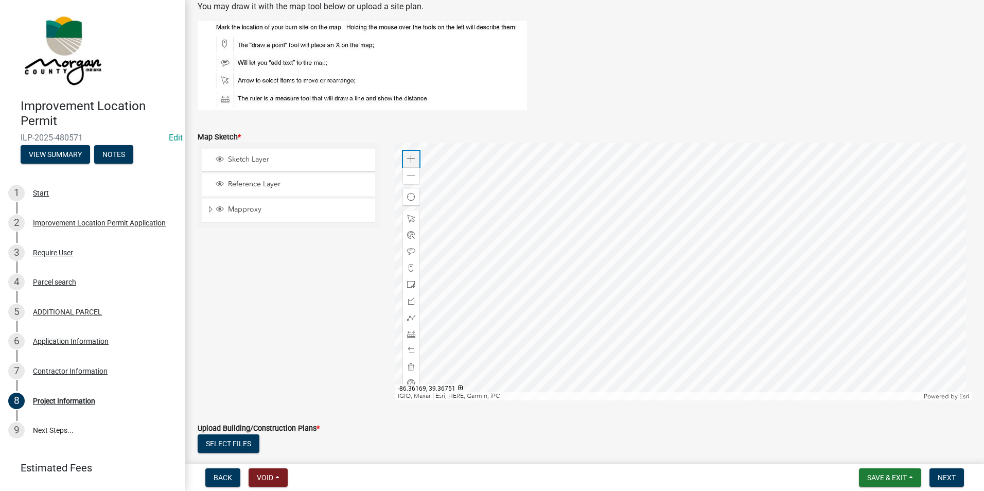
click at [405, 158] on div "Zoom in" at bounding box center [411, 159] width 16 height 16
click at [645, 325] on div at bounding box center [683, 271] width 577 height 257
click at [407, 156] on span at bounding box center [411, 159] width 8 height 8
click at [408, 286] on span at bounding box center [411, 285] width 8 height 8
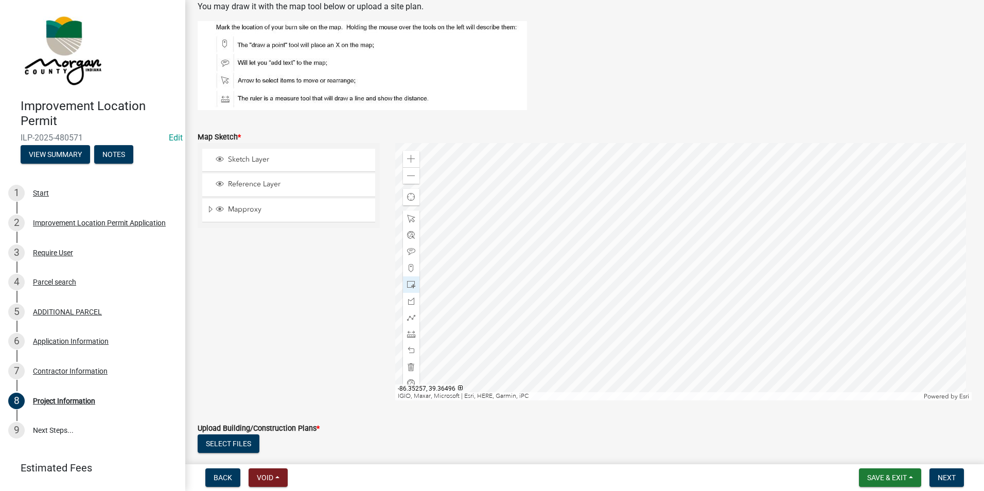
click at [706, 339] on div at bounding box center [683, 271] width 577 height 257
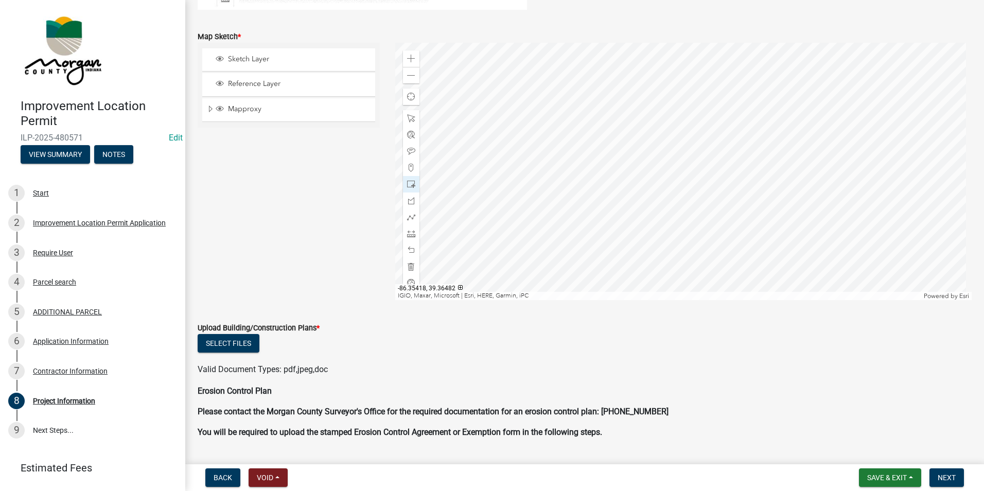
scroll to position [1956, 0]
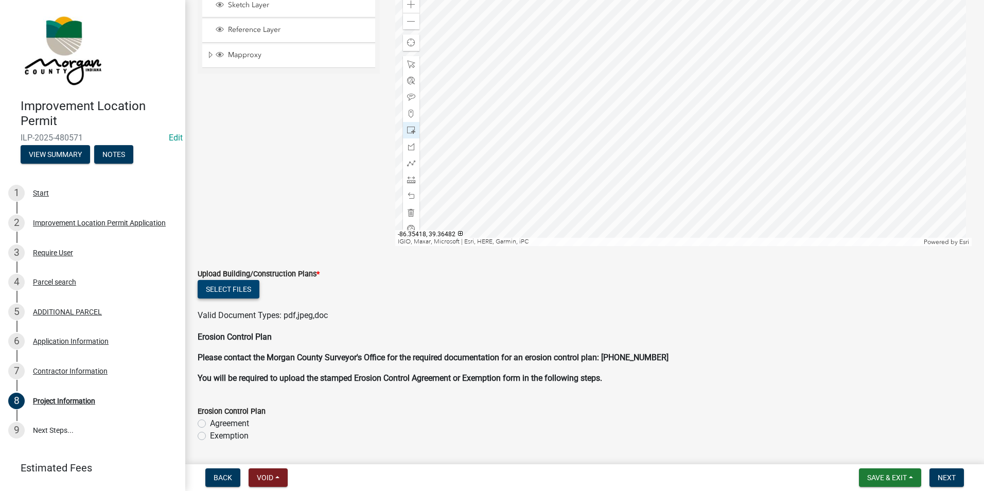
click at [244, 294] on button "Select files" at bounding box center [229, 289] width 62 height 19
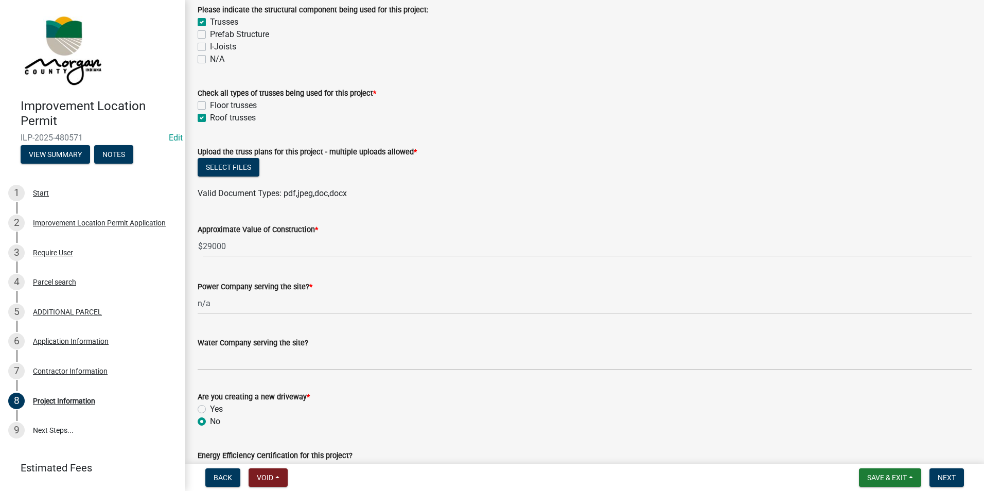
scroll to position [927, 0]
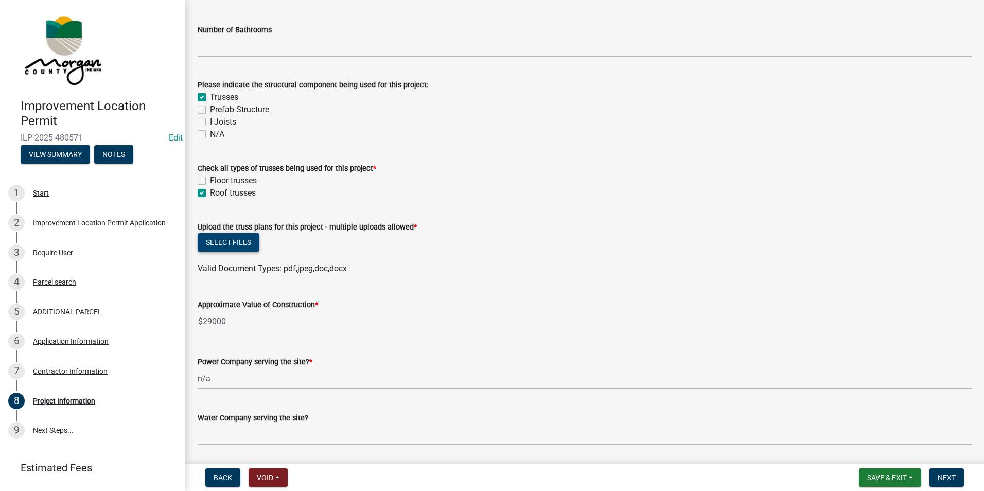
click at [241, 237] on button "Select files" at bounding box center [229, 242] width 62 height 19
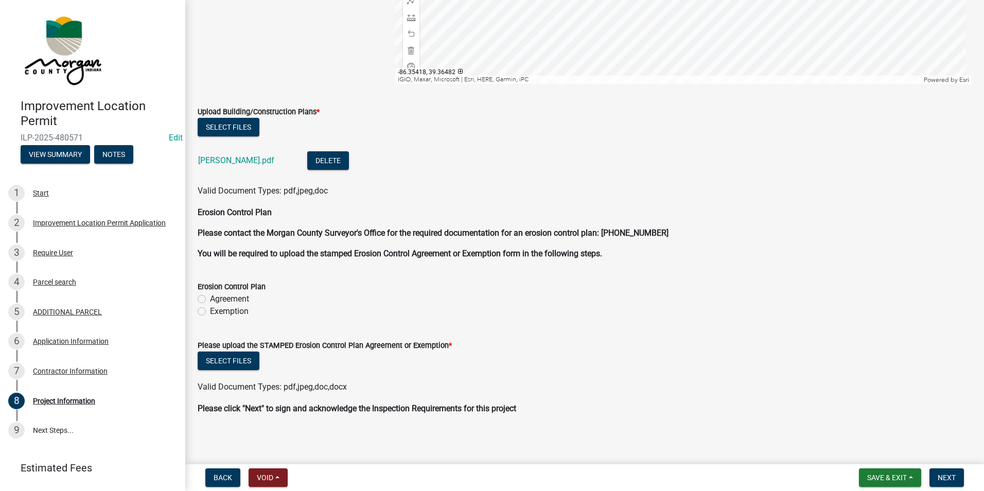
scroll to position [2159, 0]
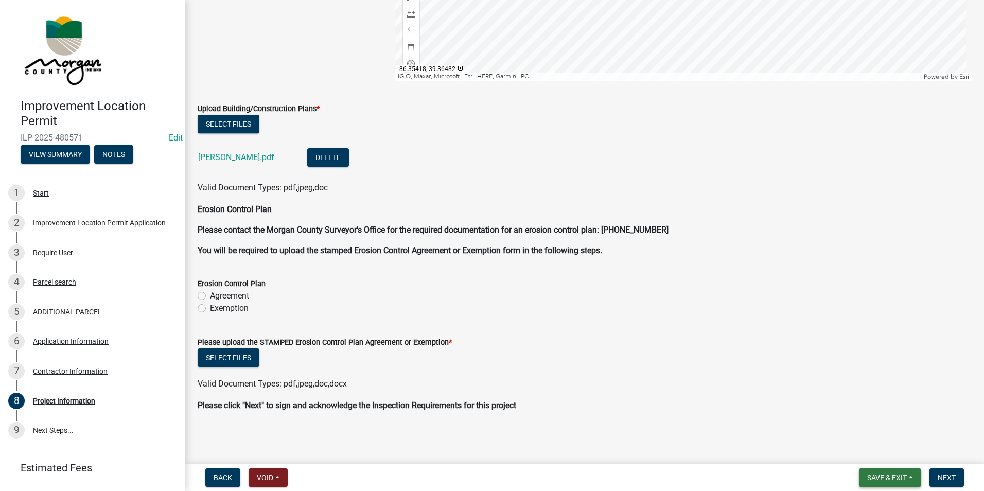
click at [883, 474] on span "Save & Exit" at bounding box center [887, 478] width 40 height 8
click at [861, 425] on button "Save" at bounding box center [880, 426] width 82 height 25
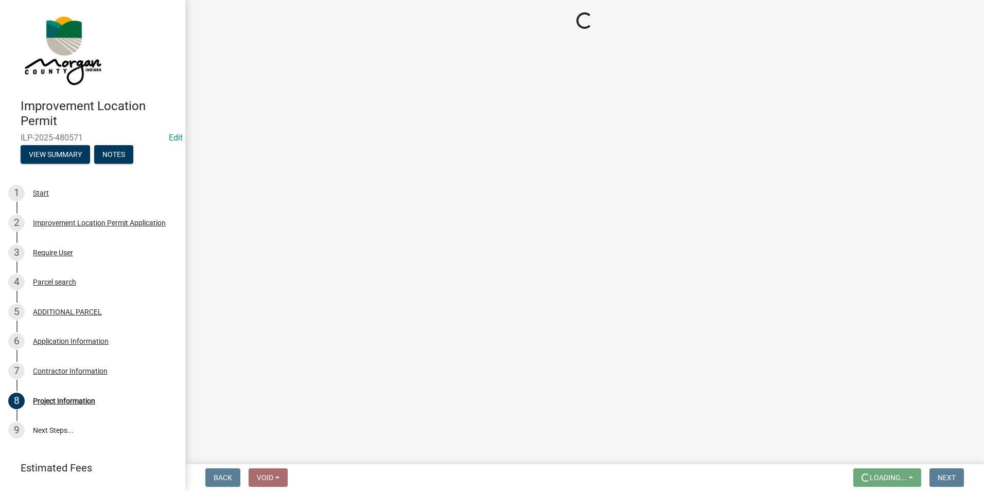
scroll to position [0, 0]
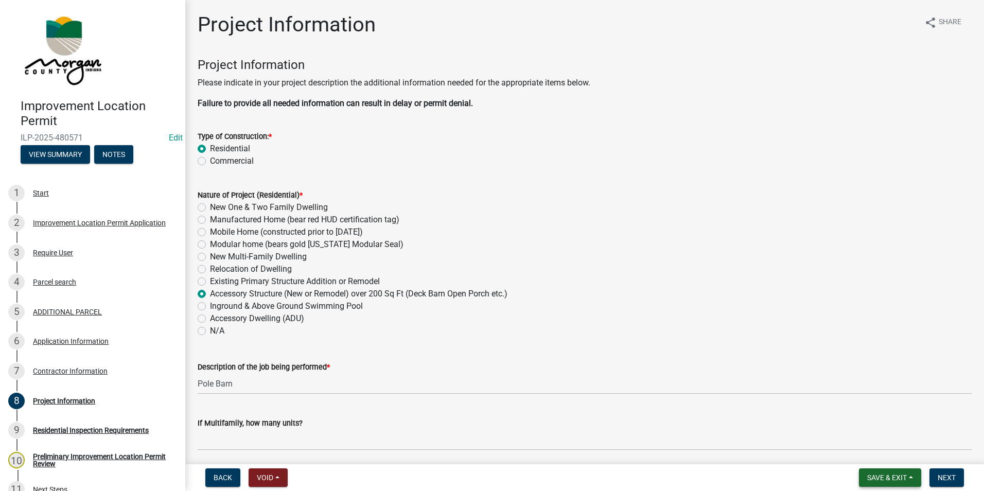
click at [901, 479] on span "Save & Exit" at bounding box center [887, 478] width 40 height 8
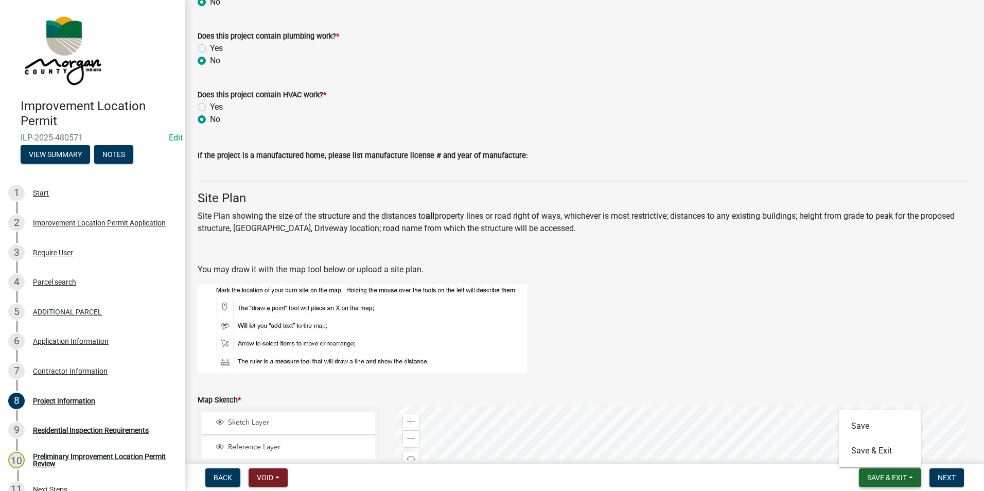
scroll to position [1905, 0]
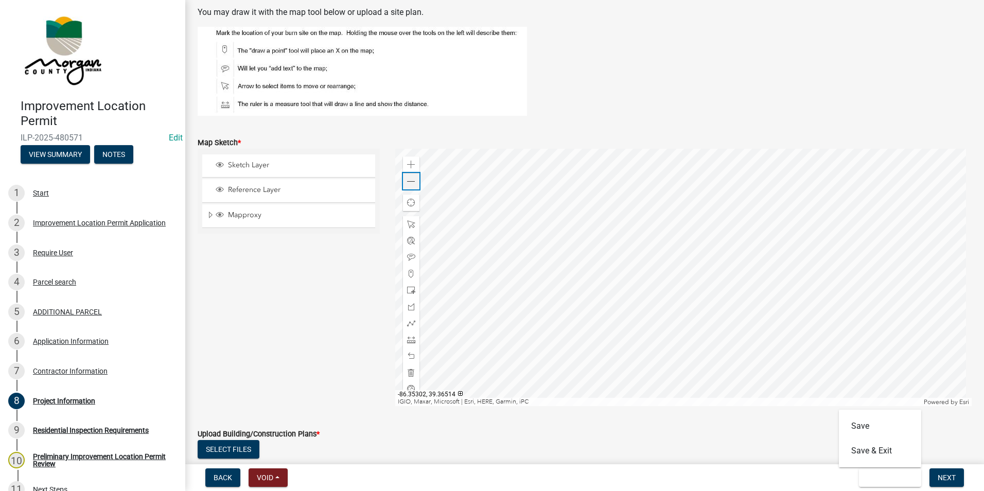
click at [415, 177] on div "Zoom out" at bounding box center [411, 181] width 16 height 16
click at [412, 179] on span at bounding box center [411, 182] width 8 height 8
click at [410, 337] on span at bounding box center [411, 340] width 8 height 8
click at [672, 268] on div at bounding box center [683, 277] width 577 height 257
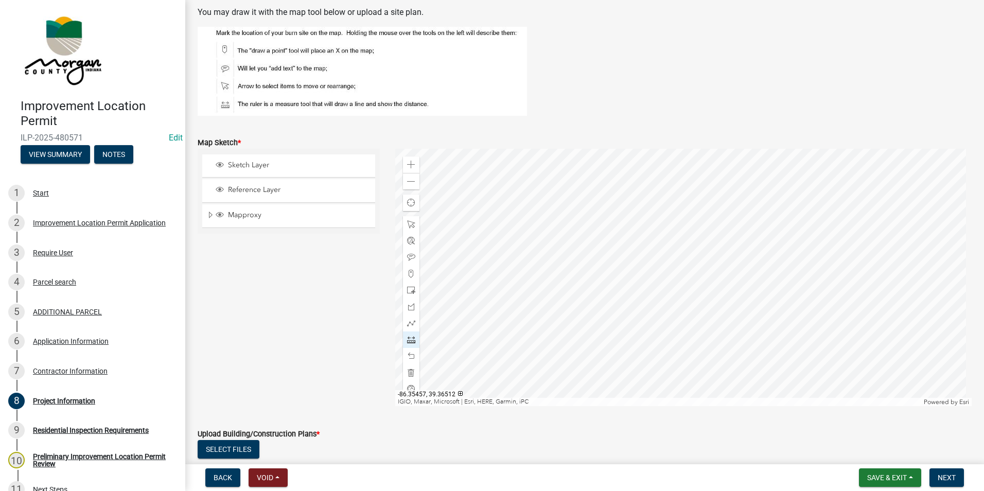
click at [495, 268] on div at bounding box center [683, 277] width 577 height 257
click at [686, 268] on div at bounding box center [683, 277] width 577 height 257
click at [948, 266] on div at bounding box center [683, 277] width 577 height 257
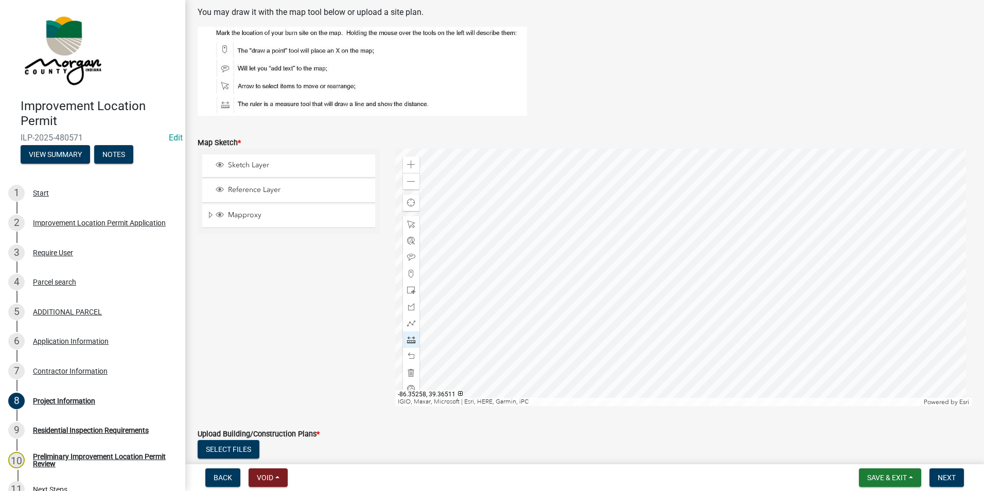
click at [686, 268] on div at bounding box center [683, 277] width 577 height 257
click at [675, 298] on div at bounding box center [683, 277] width 577 height 257
click at [675, 229] on div at bounding box center [683, 277] width 577 height 257
click at [696, 216] on div at bounding box center [683, 277] width 577 height 257
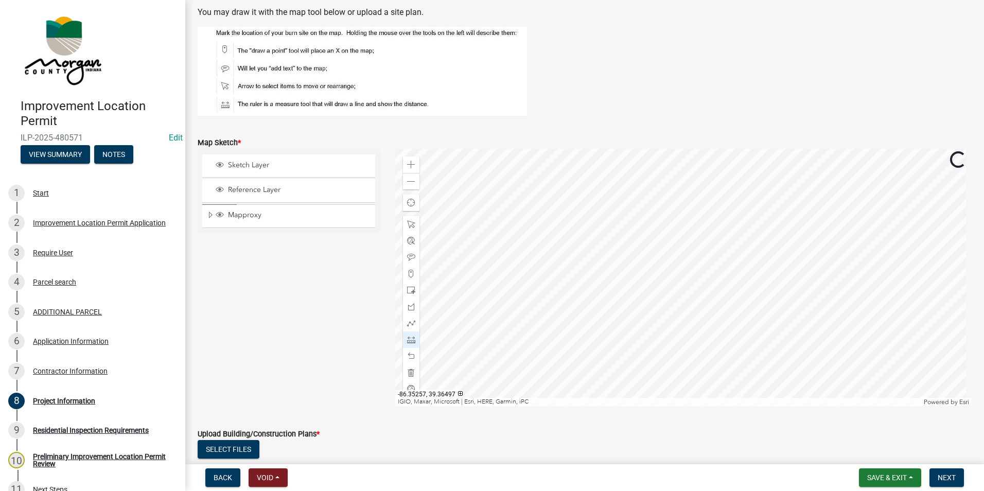
click at [680, 259] on div at bounding box center [683, 277] width 577 height 257
click at [702, 183] on div at bounding box center [683, 277] width 577 height 257
click at [725, 293] on div at bounding box center [683, 277] width 577 height 257
click at [718, 329] on div at bounding box center [683, 277] width 577 height 257
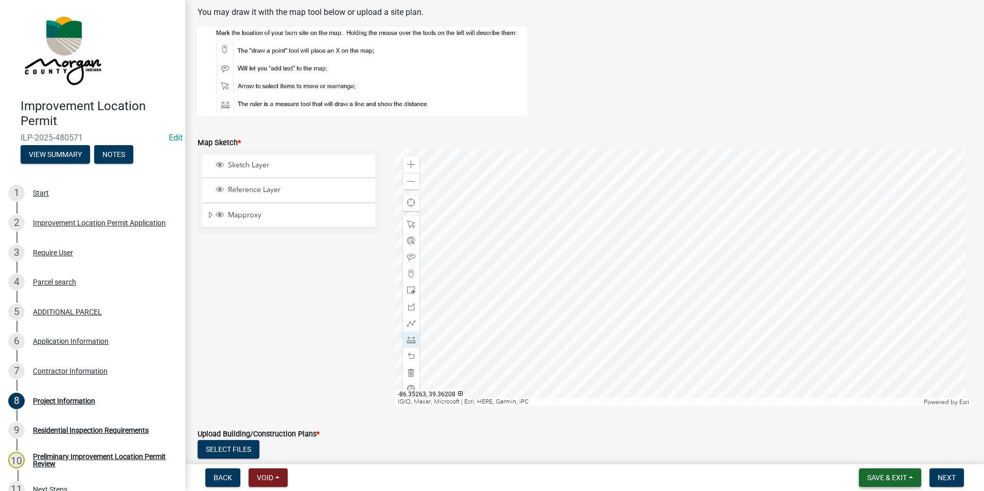
click at [896, 478] on span "Save & Exit" at bounding box center [887, 478] width 40 height 8
click at [861, 428] on button "Save" at bounding box center [880, 426] width 82 height 25
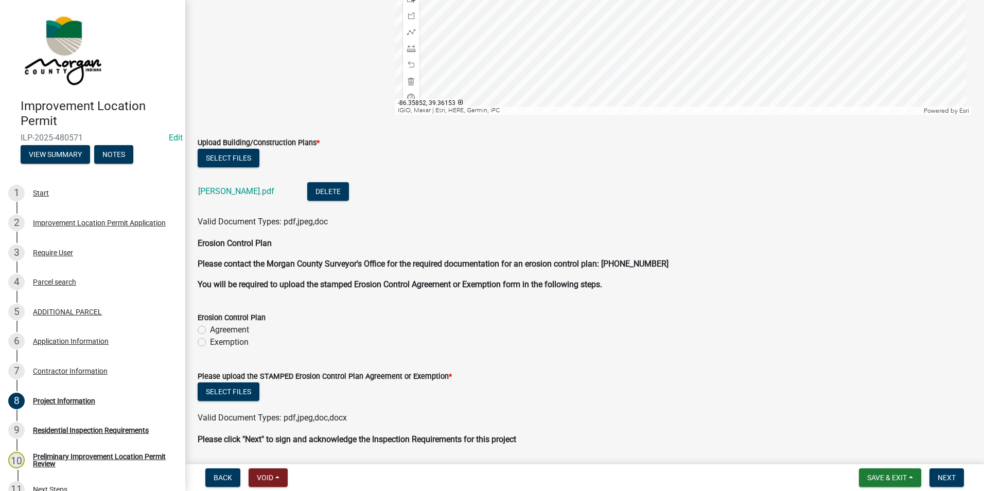
scroll to position [2230, 0]
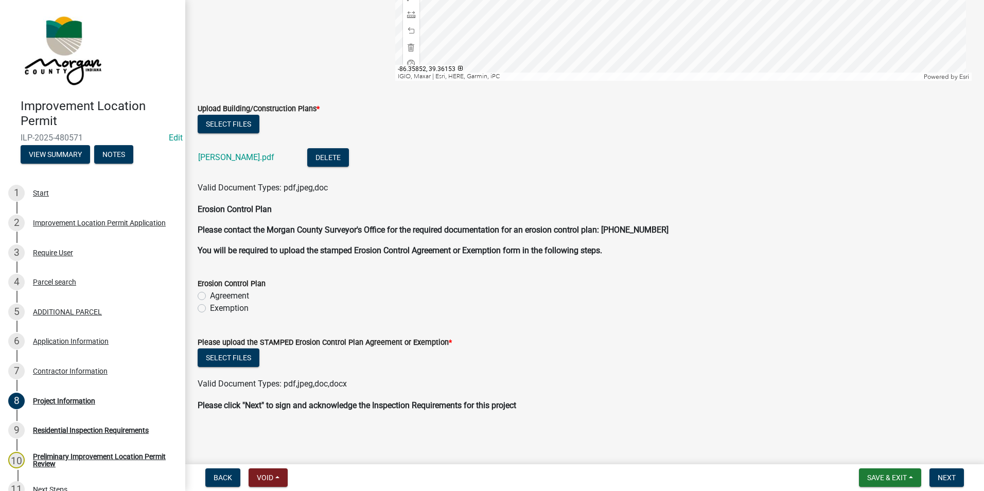
click at [210, 309] on label "Exemption" at bounding box center [229, 308] width 39 height 12
click at [210, 309] on input "Exemption" at bounding box center [213, 305] width 7 height 7
radio input "true"
click at [250, 358] on button "Select files" at bounding box center [229, 357] width 62 height 19
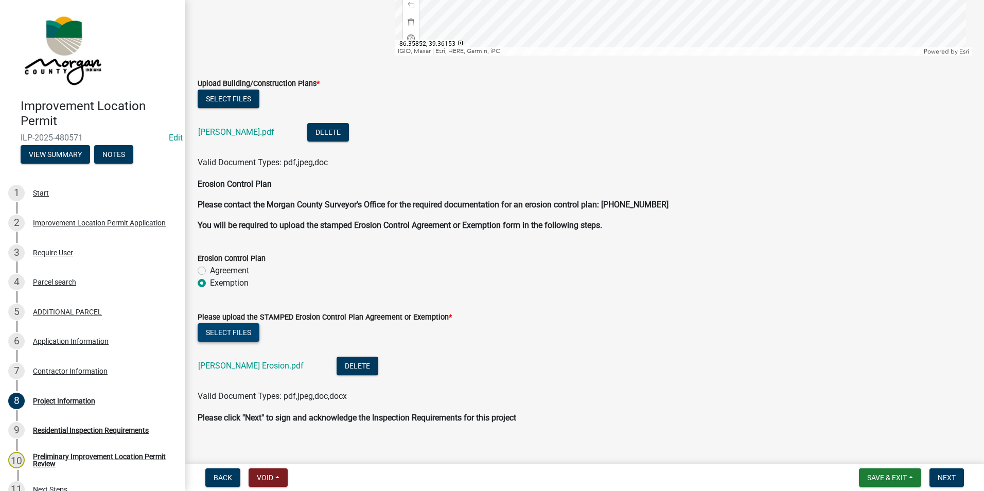
scroll to position [2268, 0]
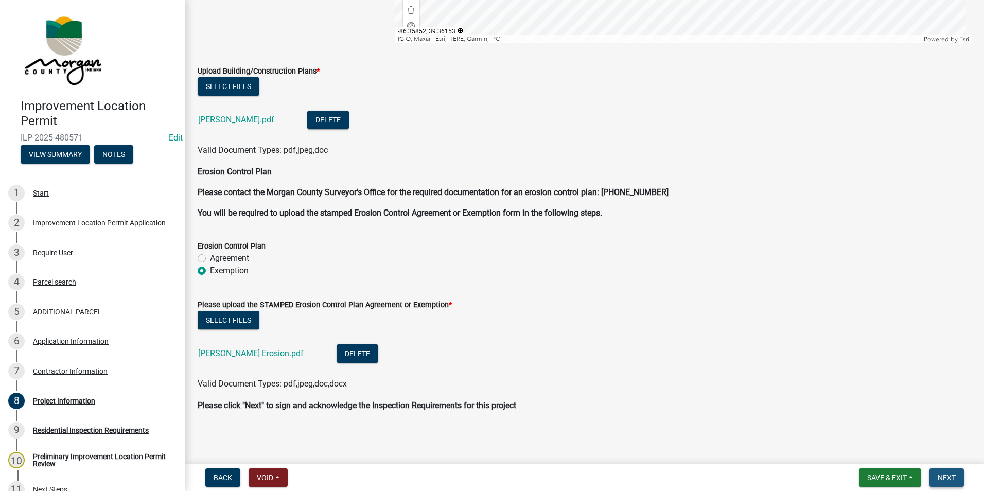
click at [946, 481] on span "Next" at bounding box center [947, 478] width 18 height 8
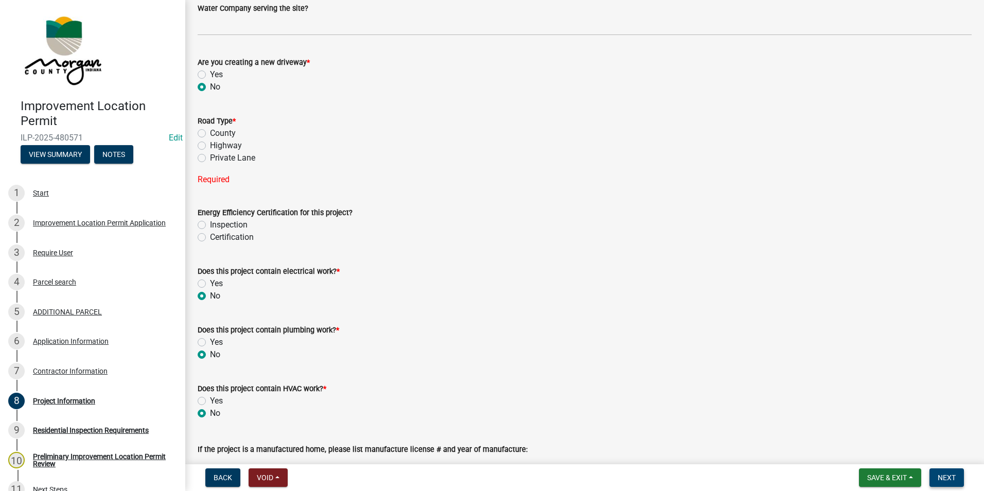
scroll to position [1362, 0]
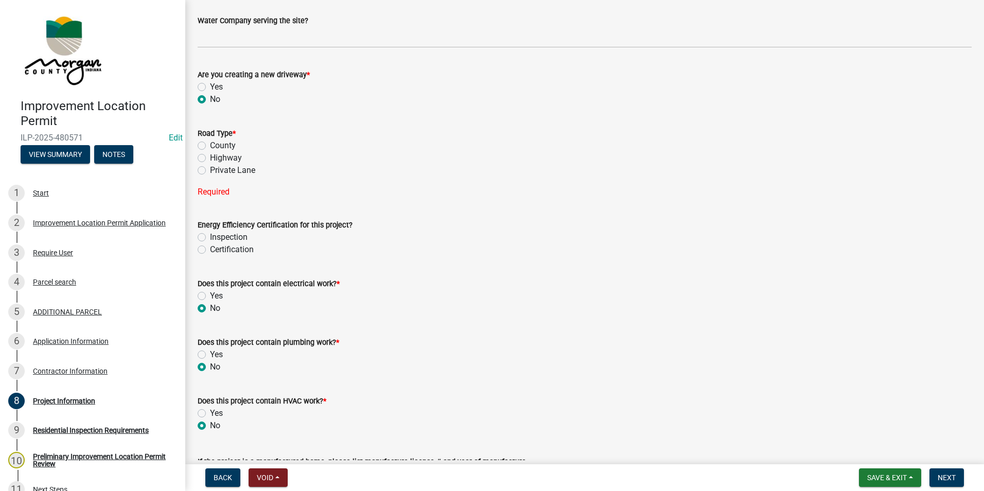
click at [210, 89] on label "Yes" at bounding box center [216, 87] width 13 height 12
click at [210, 88] on input "Yes" at bounding box center [213, 84] width 7 height 7
radio input "true"
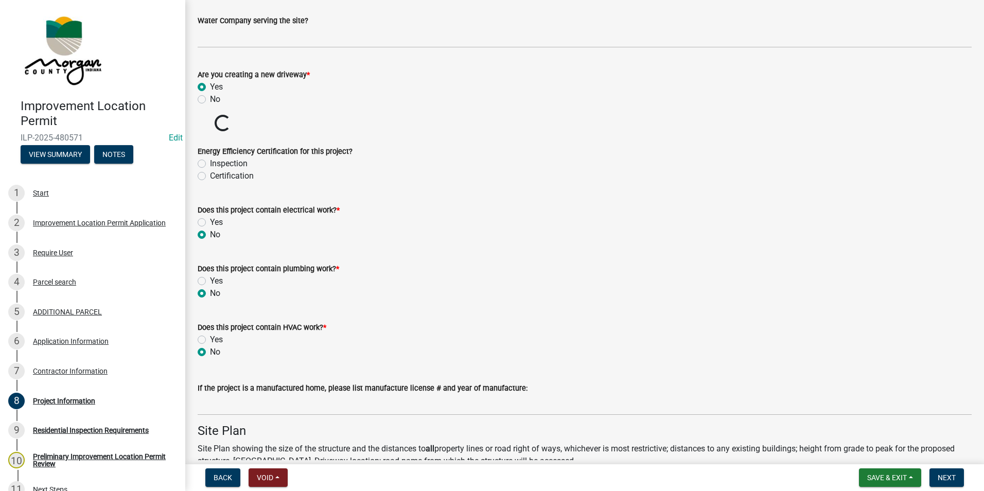
click at [210, 97] on label "No" at bounding box center [215, 99] width 10 height 12
click at [210, 97] on input "No" at bounding box center [213, 96] width 7 height 7
radio input "true"
click at [949, 480] on span "Next" at bounding box center [947, 478] width 18 height 8
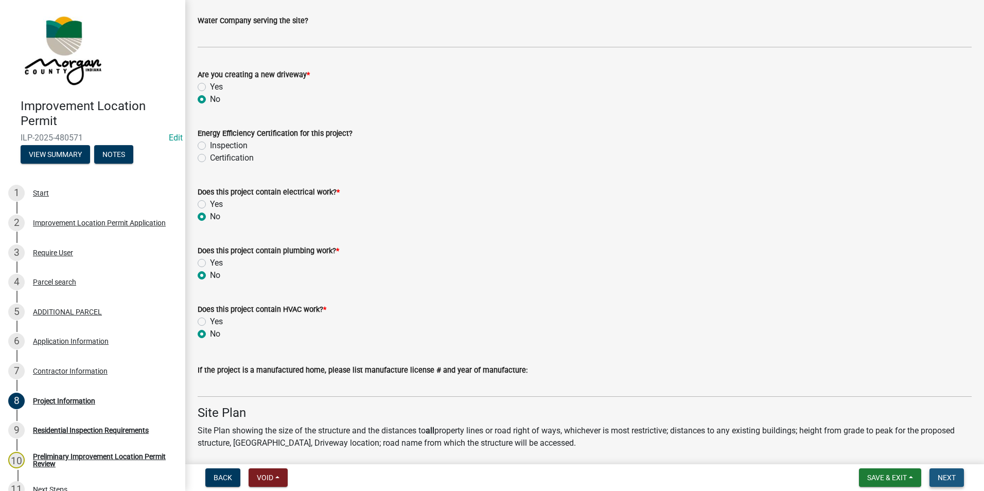
click at [949, 475] on span "Next" at bounding box center [947, 478] width 18 height 8
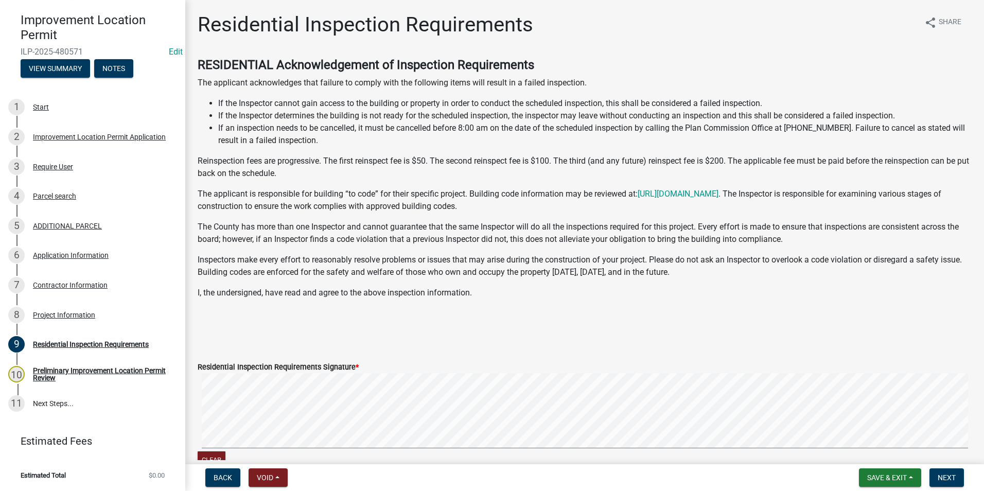
scroll to position [154, 0]
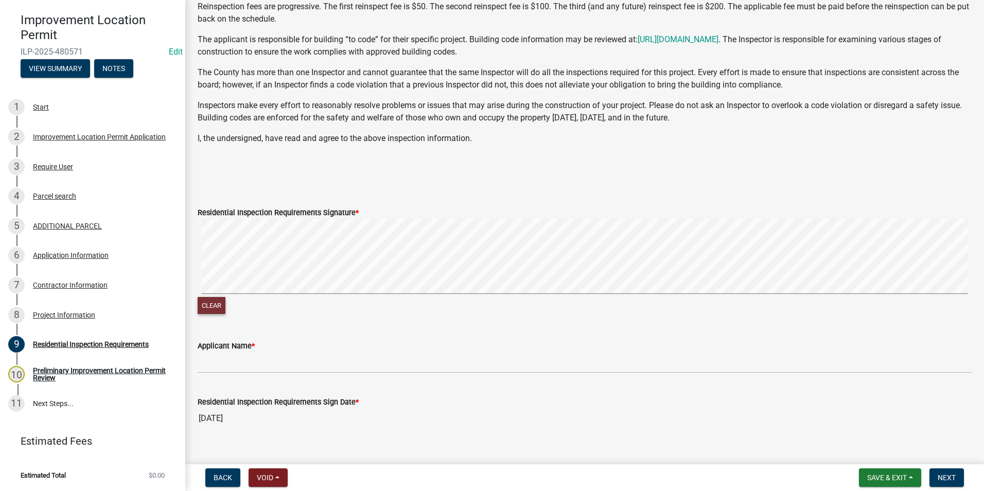
click at [220, 306] on button "Clear" at bounding box center [212, 305] width 28 height 17
drag, startPoint x: 639, startPoint y: 171, endPoint x: 598, endPoint y: 183, distance: 43.5
click at [603, 175] on p at bounding box center [585, 179] width 774 height 12
drag, startPoint x: 593, startPoint y: 202, endPoint x: 578, endPoint y: 216, distance: 20.4
click at [578, 216] on form "Residential Inspection Requirements Signature * Clear" at bounding box center [585, 255] width 774 height 123
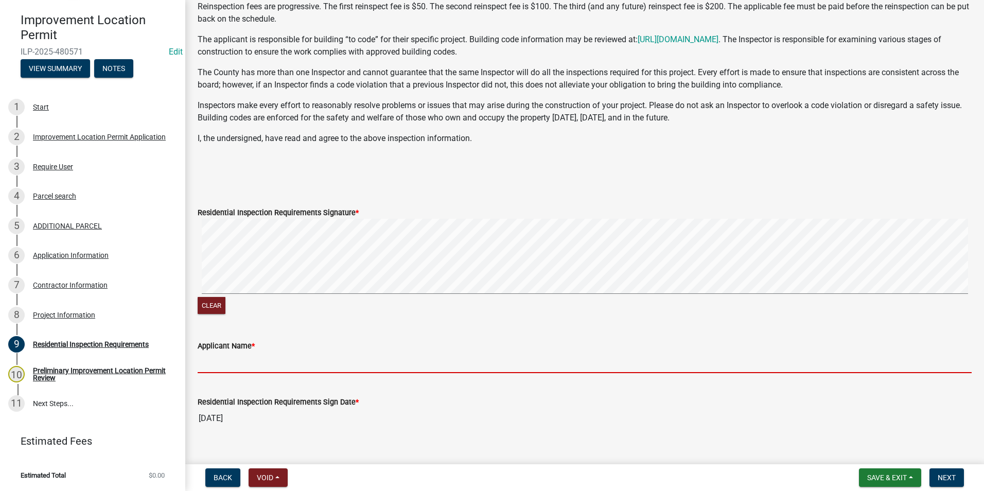
click at [311, 365] on input "Applicant Name *" at bounding box center [585, 362] width 774 height 21
type input "F"
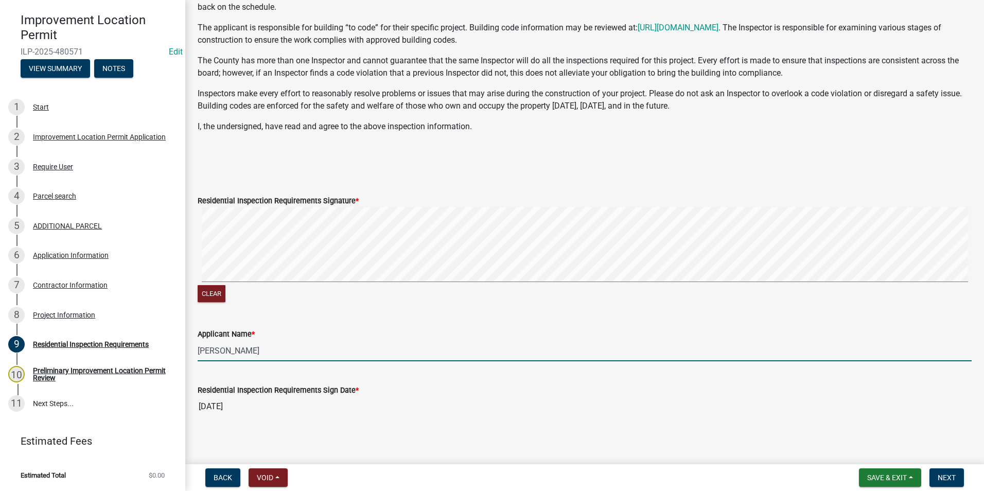
scroll to position [171, 0]
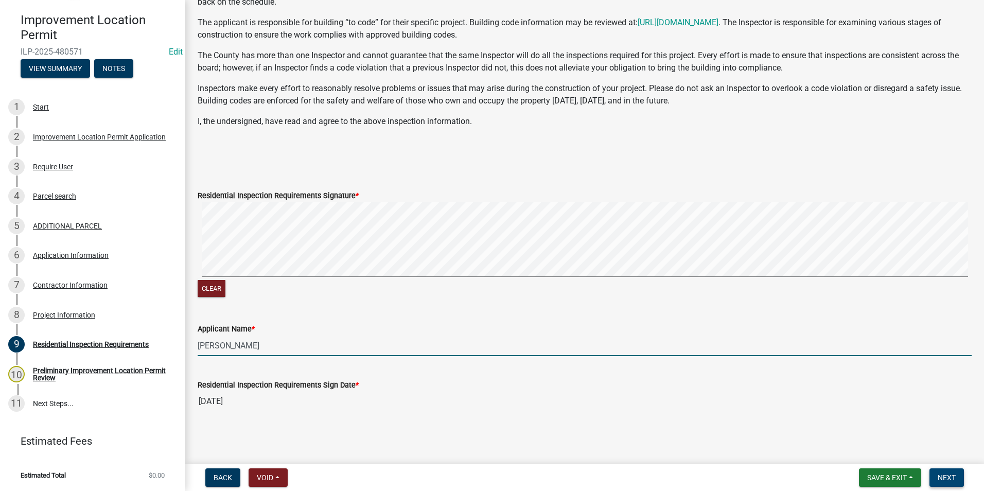
type input "[PERSON_NAME]"
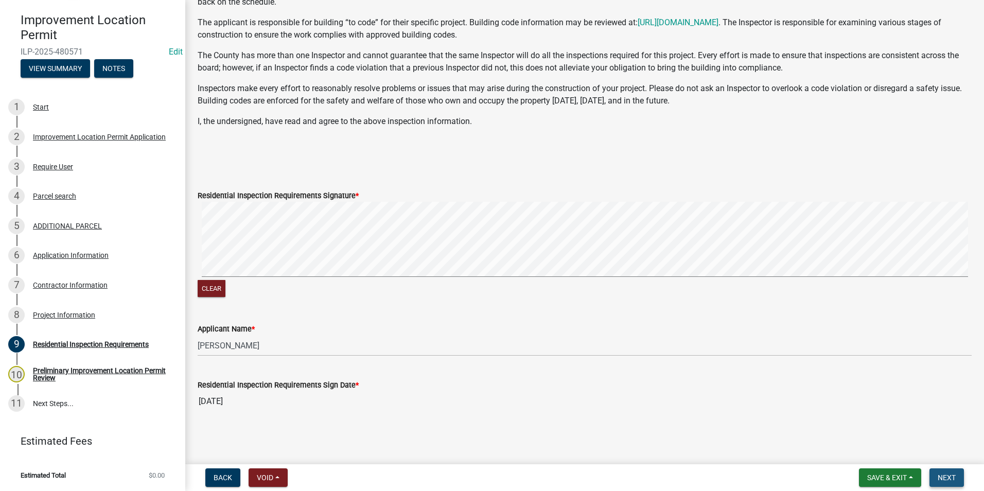
click at [960, 479] on button "Next" at bounding box center [947, 477] width 34 height 19
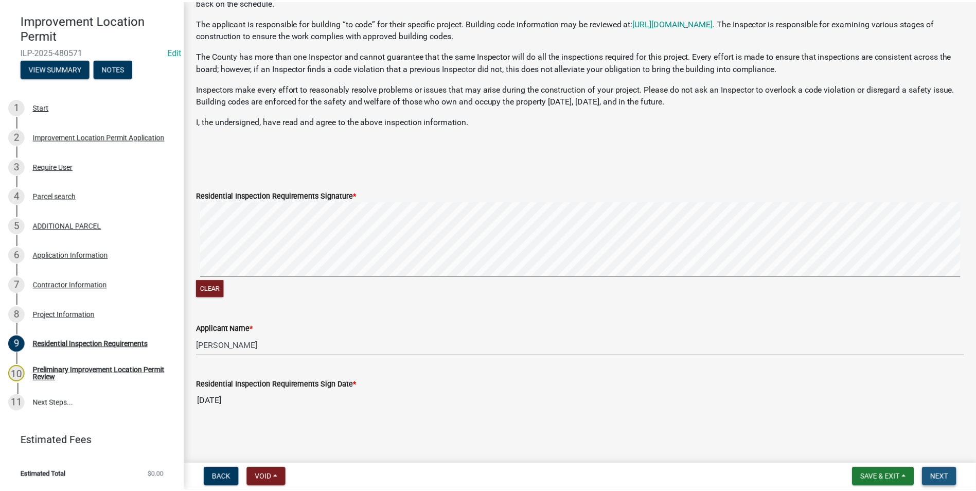
scroll to position [0, 0]
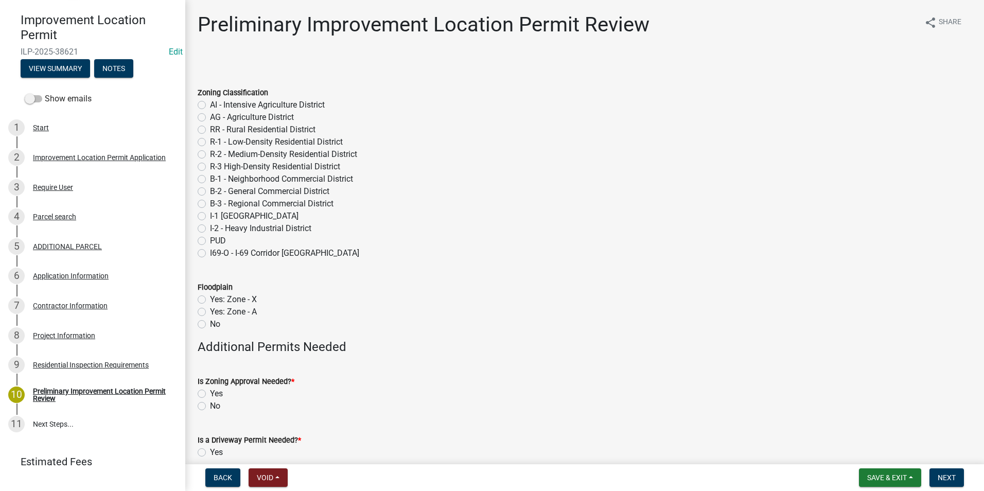
click at [830, 149] on div "R-2 - Medium-Density Residential District" at bounding box center [585, 154] width 774 height 12
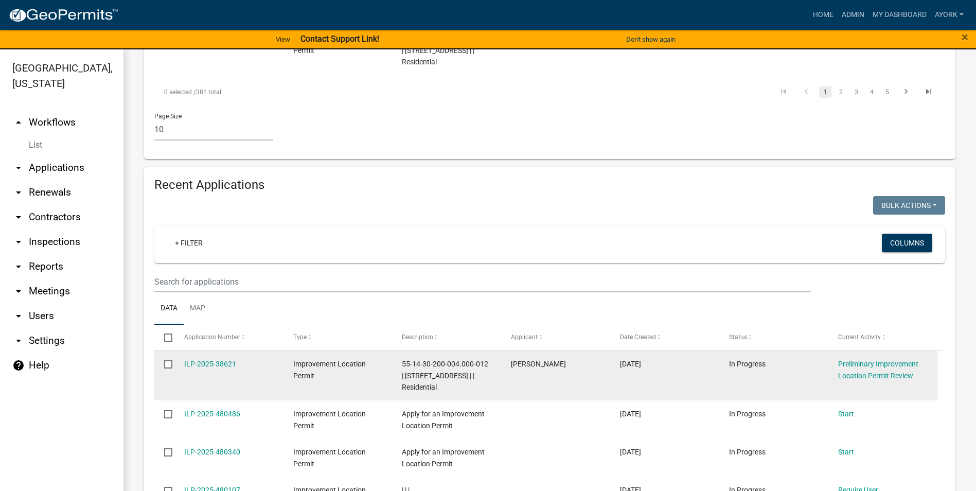
scroll to position [824, 0]
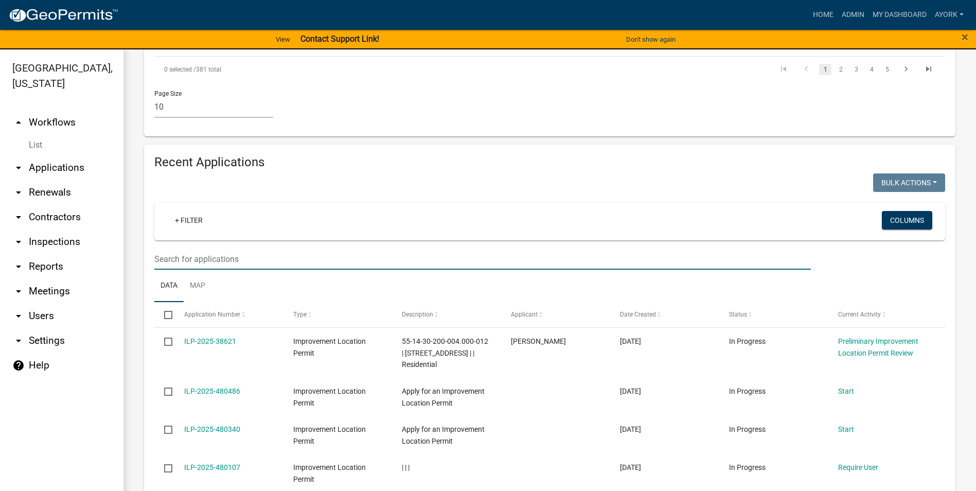
click at [285, 258] on input "text" at bounding box center [482, 259] width 657 height 21
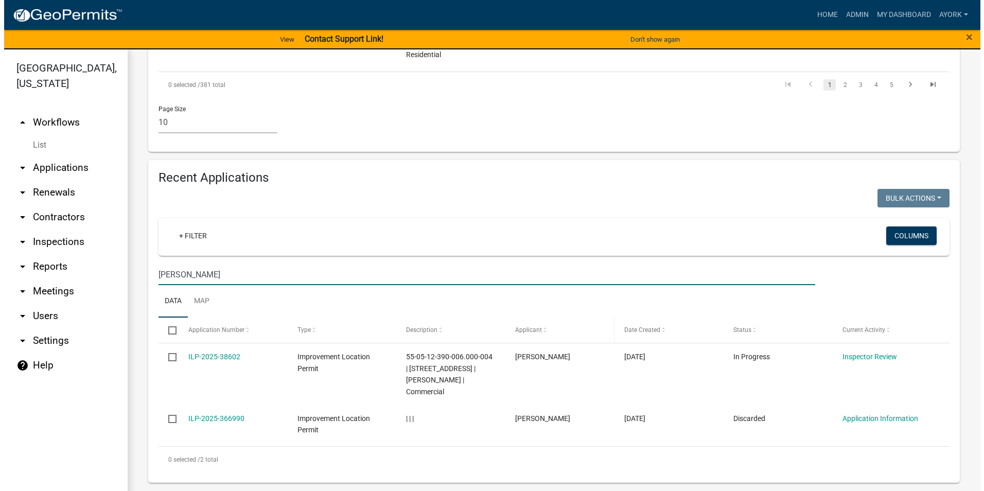
scroll to position [808, 0]
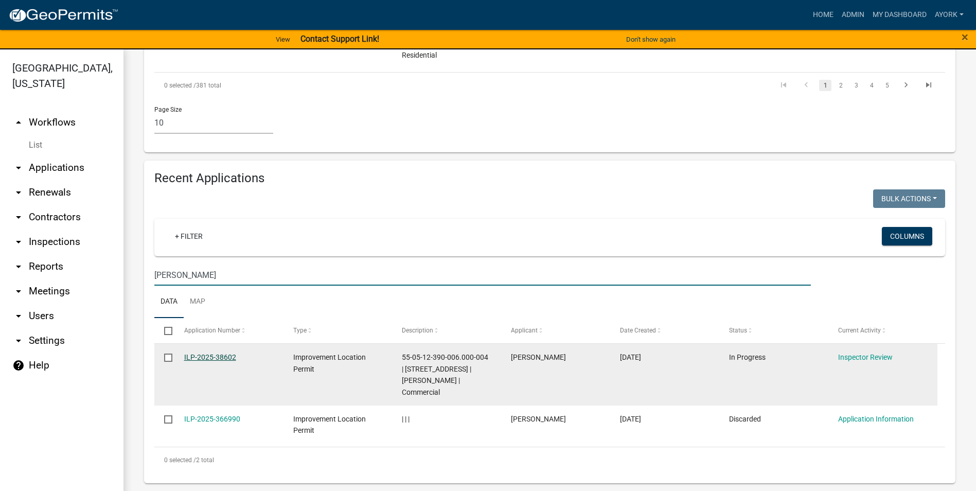
type input "[PERSON_NAME]"
click at [224, 359] on link "ILP-2025-38602" at bounding box center [210, 357] width 52 height 8
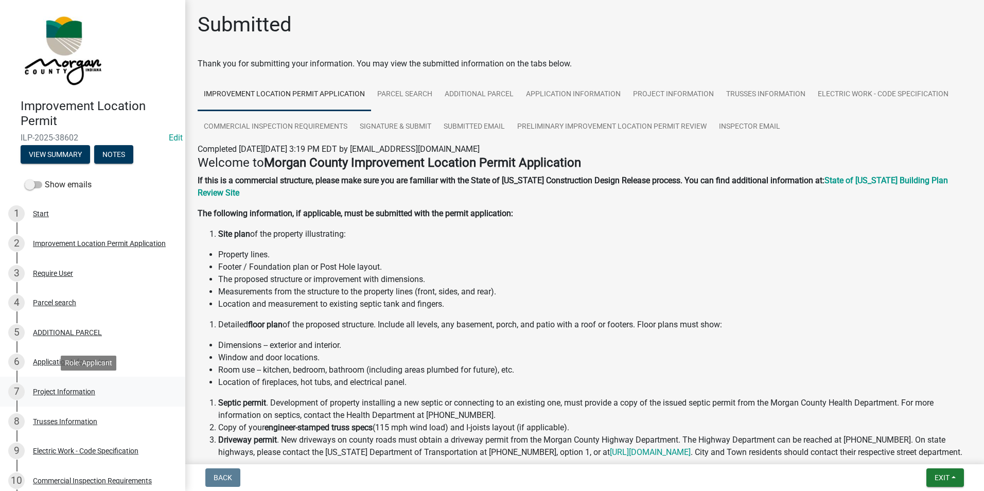
click at [62, 389] on div "Project Information" at bounding box center [64, 391] width 62 height 7
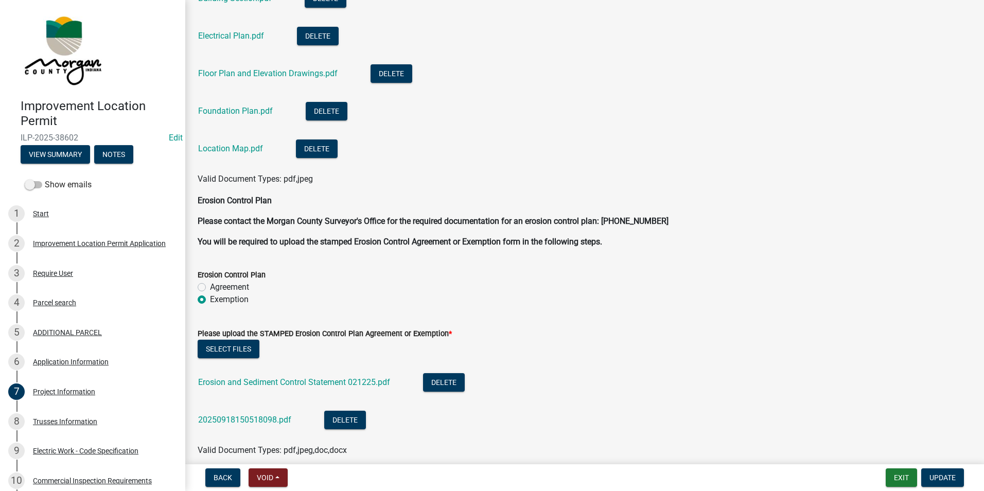
scroll to position [2578, 0]
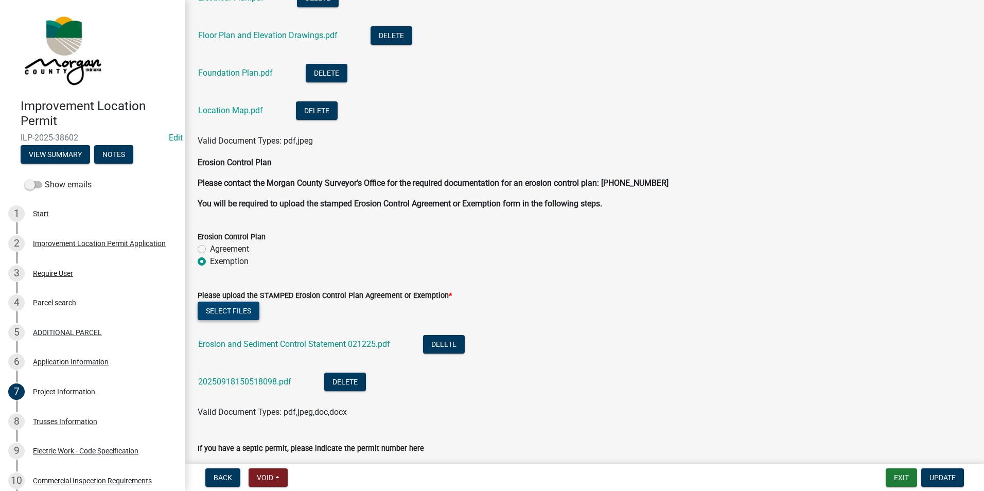
click at [239, 310] on button "Select files" at bounding box center [229, 311] width 62 height 19
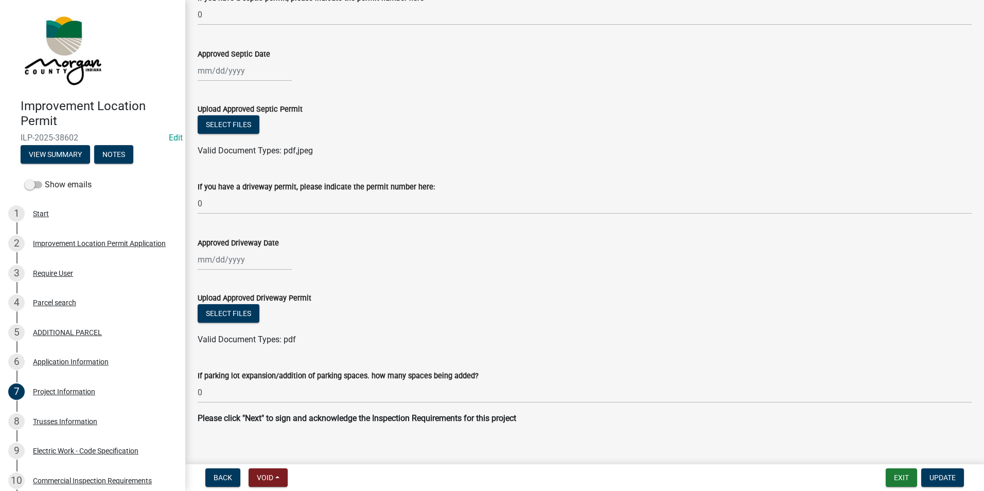
scroll to position [3079, 0]
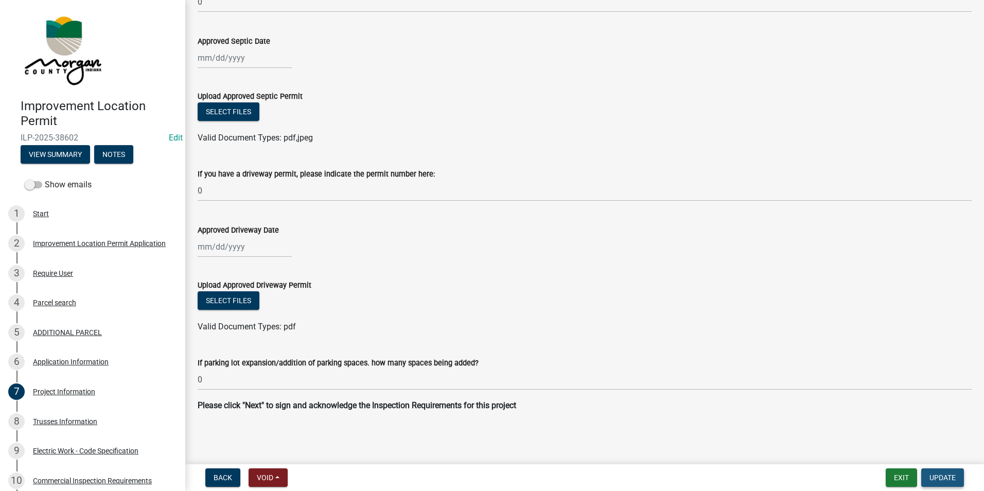
click at [941, 476] on span "Update" at bounding box center [943, 478] width 26 height 8
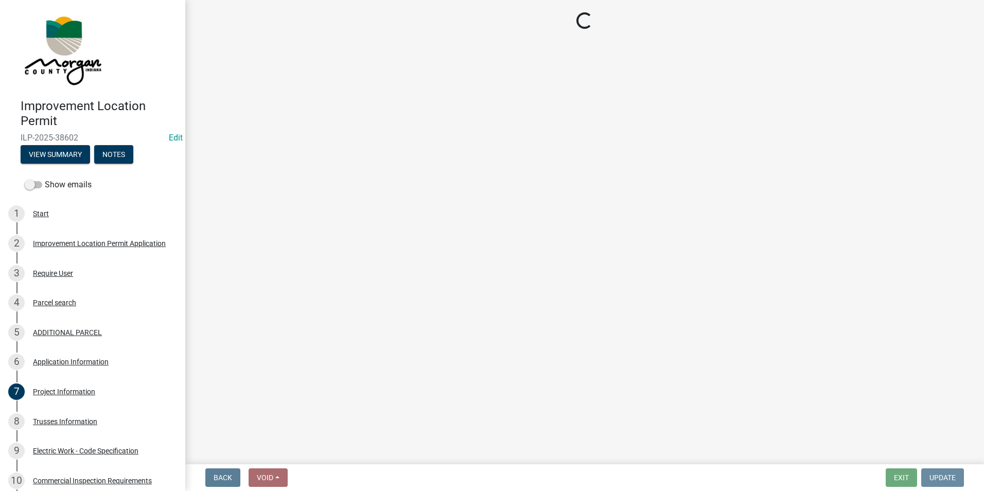
scroll to position [0, 0]
